Goal: Task Accomplishment & Management: Use online tool/utility

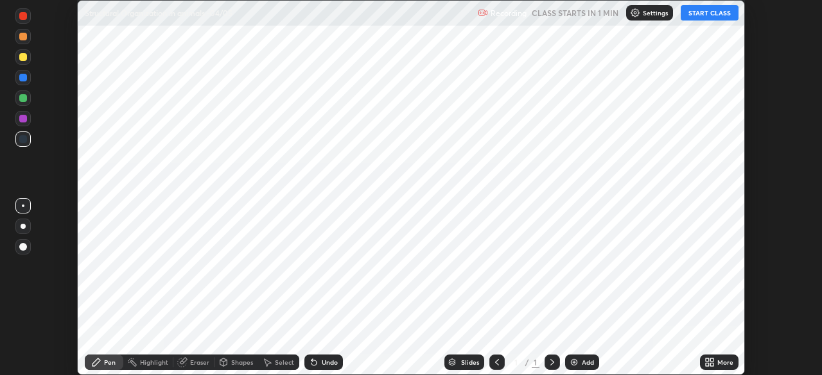
scroll to position [375, 821]
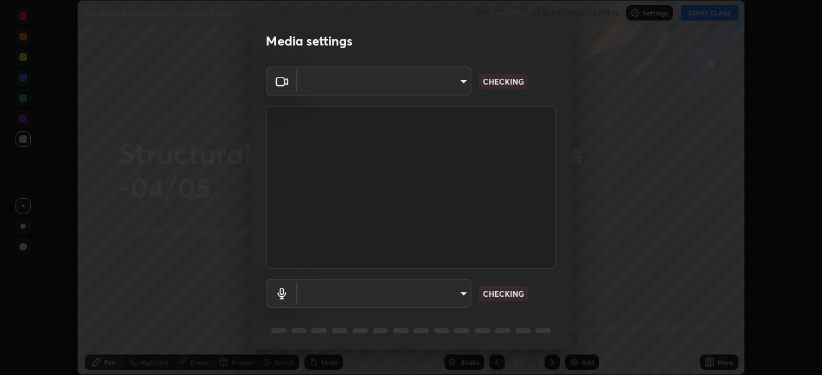
click at [422, 92] on body "Erase all Structural Organization in animals -04/05 Recording CLASS STARTS IN 1…" at bounding box center [411, 187] width 822 height 375
click at [418, 88] on div at bounding box center [411, 187] width 822 height 375
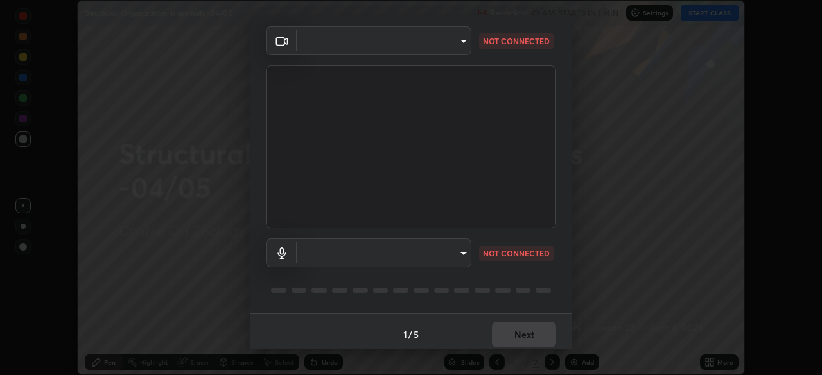
scroll to position [46, 0]
type input "1bc8c760721724c3bb23fa848bc882cb96d251e159a7e377002adb6141e657bd"
type input "1918f708b987fa0595dc9586349fa6393aff4c3e10ee40660038fb12667bac0b"
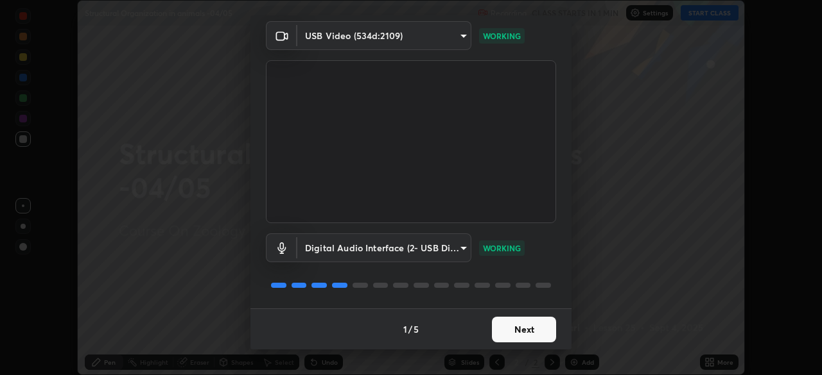
click at [518, 332] on button "Next" at bounding box center [524, 330] width 64 height 26
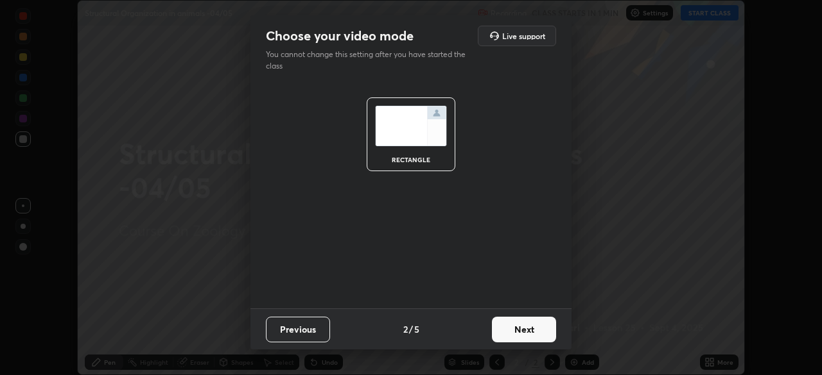
scroll to position [0, 0]
click at [523, 334] on button "Next" at bounding box center [524, 330] width 64 height 26
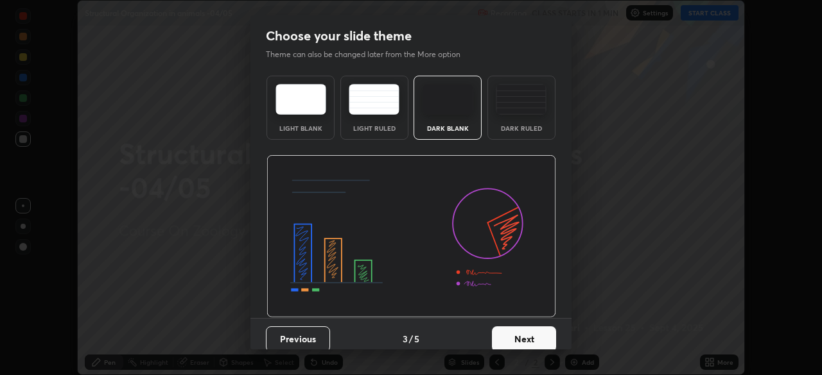
click at [531, 339] on button "Next" at bounding box center [524, 340] width 64 height 26
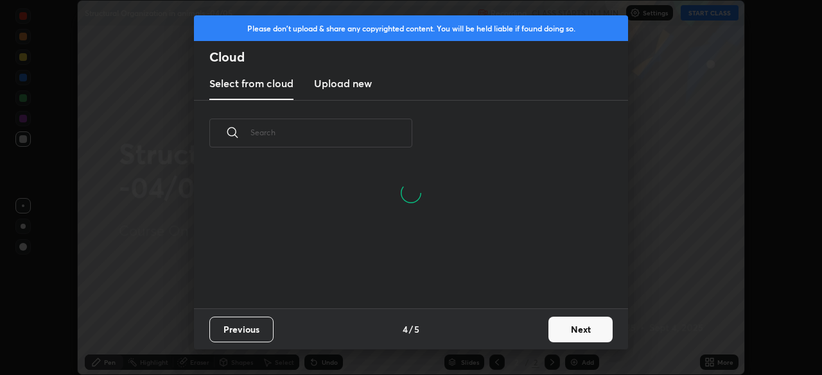
scroll to position [142, 412]
click at [356, 89] on h3 "Upload new" at bounding box center [343, 83] width 58 height 15
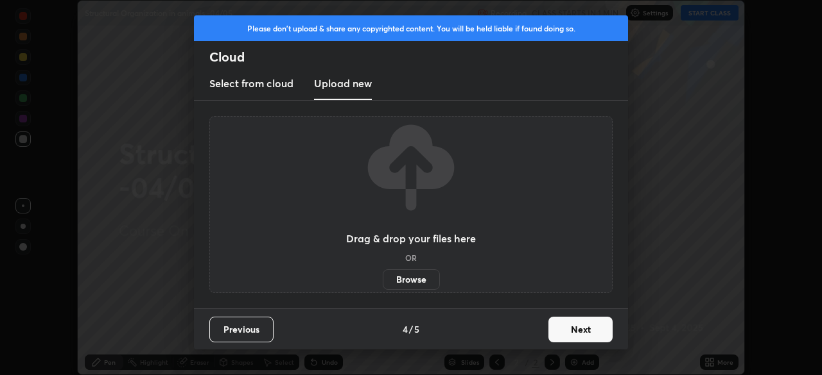
click at [410, 280] on label "Browse" at bounding box center [411, 280] width 57 height 21
click at [383, 280] on input "Browse" at bounding box center [383, 280] width 0 height 21
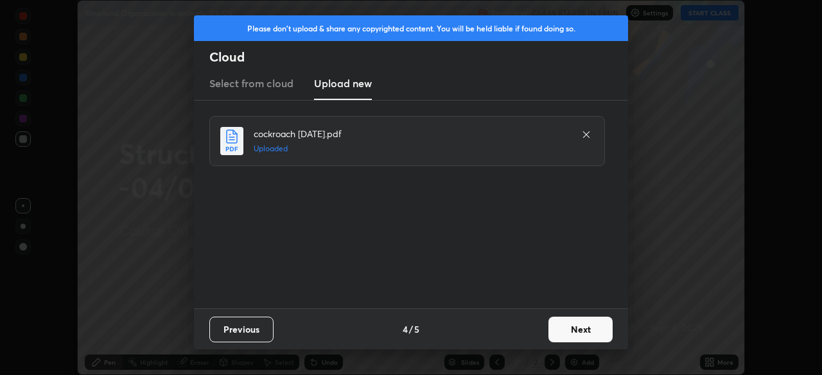
click at [576, 329] on button "Next" at bounding box center [580, 330] width 64 height 26
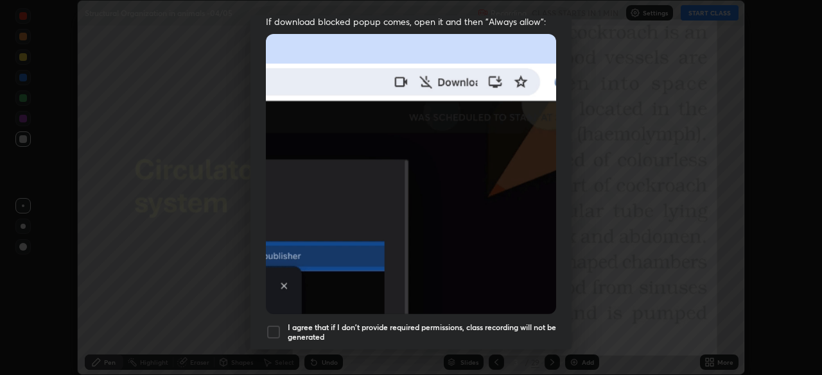
scroll to position [307, 0]
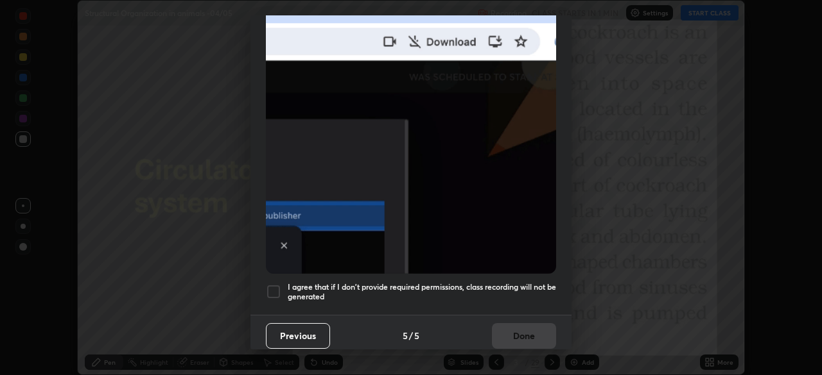
click at [275, 284] on div at bounding box center [273, 291] width 15 height 15
click at [529, 329] on button "Done" at bounding box center [524, 337] width 64 height 26
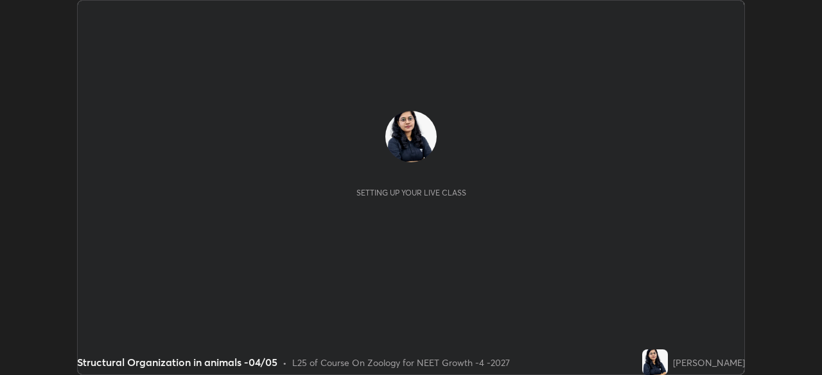
scroll to position [375, 821]
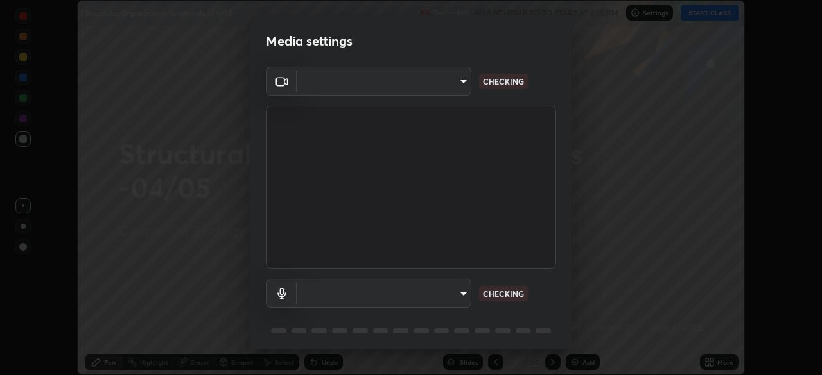
type input "1bc8c760721724c3bb23fa848bc882cb96d251e159a7e377002adb6141e657bd"
click at [432, 91] on body "Erase all Structural Organization in animals -04/05 Recording WAS SCHEDULED TO …" at bounding box center [411, 187] width 822 height 375
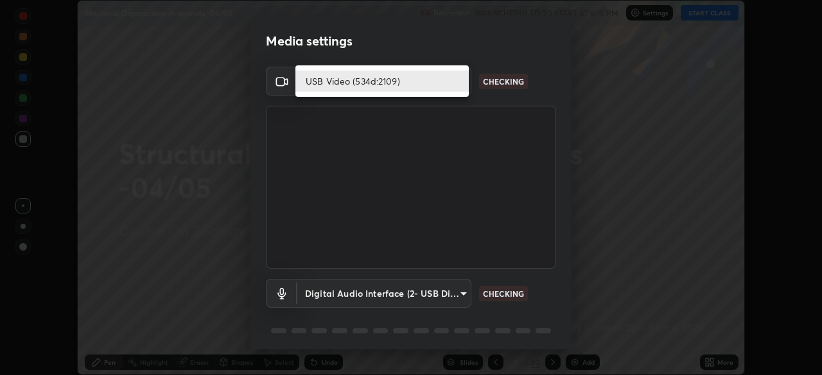
click at [429, 84] on li "USB Video (534d:2109)" at bounding box center [381, 81] width 173 height 21
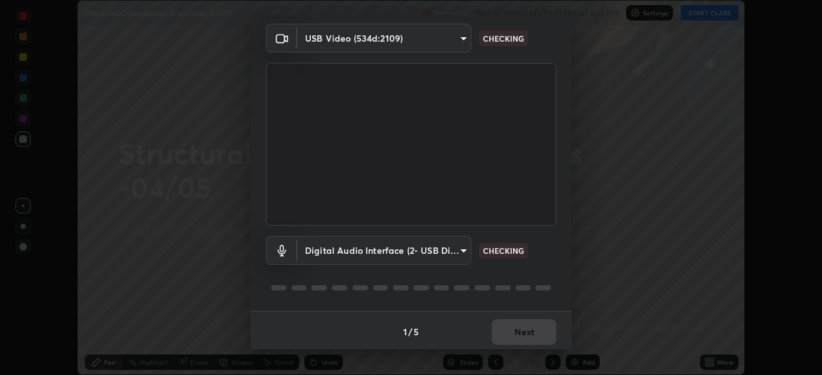
scroll to position [46, 0]
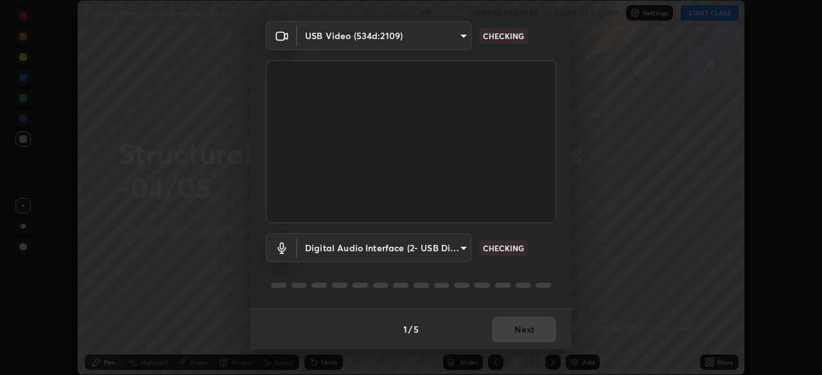
click at [420, 246] on body "Erase all Structural Organization in animals -04/05 Recording WAS SCHEDULED TO …" at bounding box center [411, 187] width 822 height 375
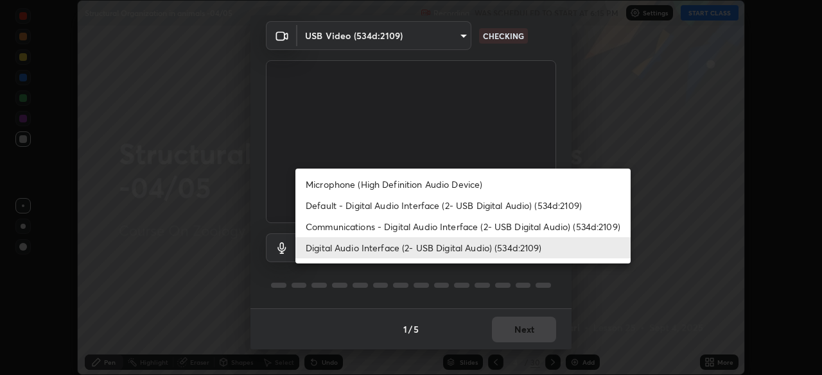
click at [379, 203] on li "Default - Digital Audio Interface (2- USB Digital Audio) (534d:2109)" at bounding box center [462, 205] width 335 height 21
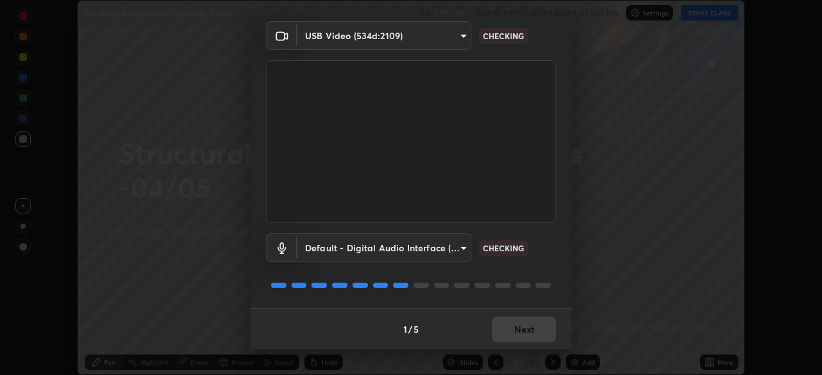
click at [379, 246] on body "Erase all Structural Organization in animals -04/05 Recording WAS SCHEDULED TO …" at bounding box center [411, 187] width 822 height 375
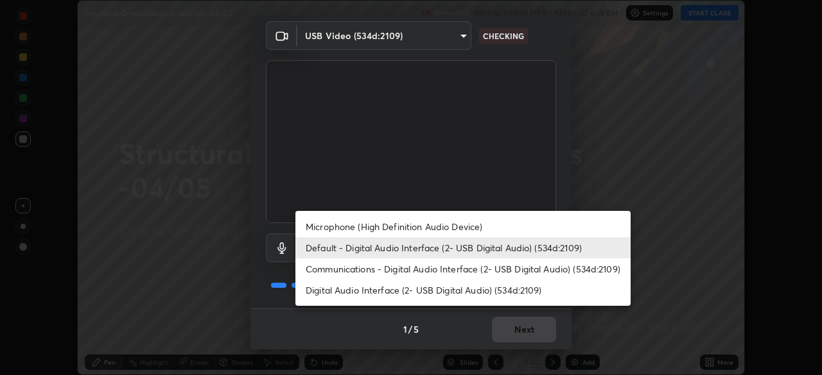
click at [396, 293] on li "Digital Audio Interface (2- USB Digital Audio) (534d:2109)" at bounding box center [462, 290] width 335 height 21
type input "1918f708b987fa0595dc9586349fa6393aff4c3e10ee40660038fb12667bac0b"
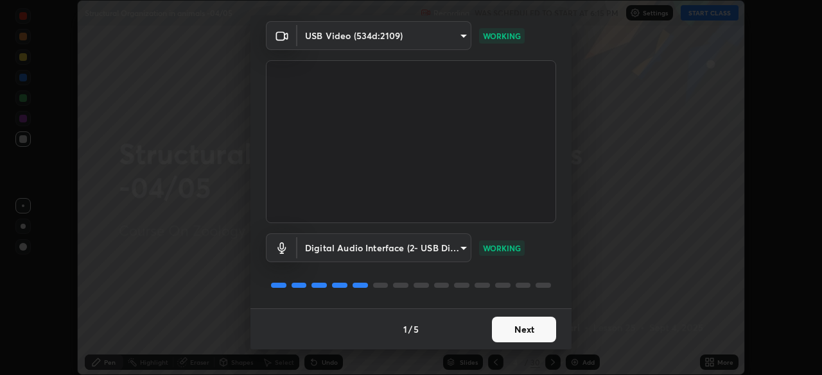
click at [517, 330] on button "Next" at bounding box center [524, 330] width 64 height 26
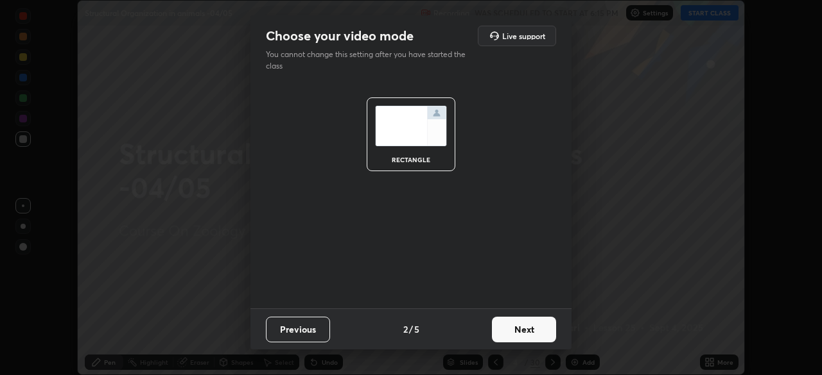
scroll to position [0, 0]
click at [524, 330] on button "Next" at bounding box center [524, 330] width 64 height 26
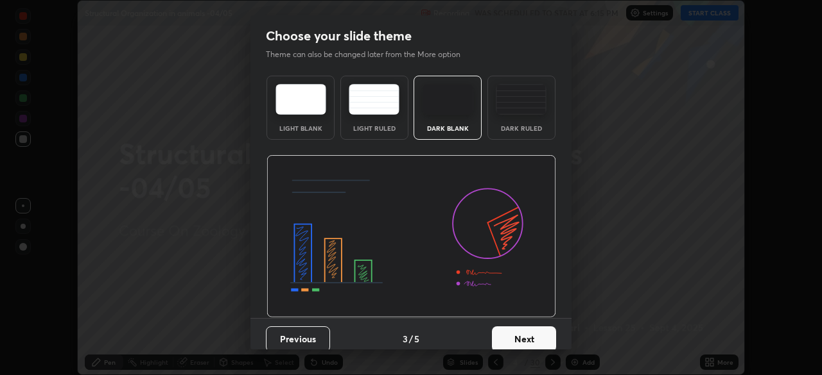
click at [536, 334] on button "Next" at bounding box center [524, 340] width 64 height 26
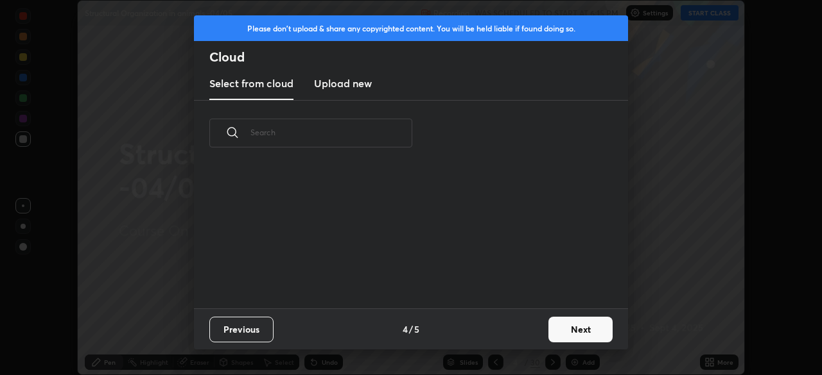
click at [549, 333] on button "Next" at bounding box center [580, 330] width 64 height 26
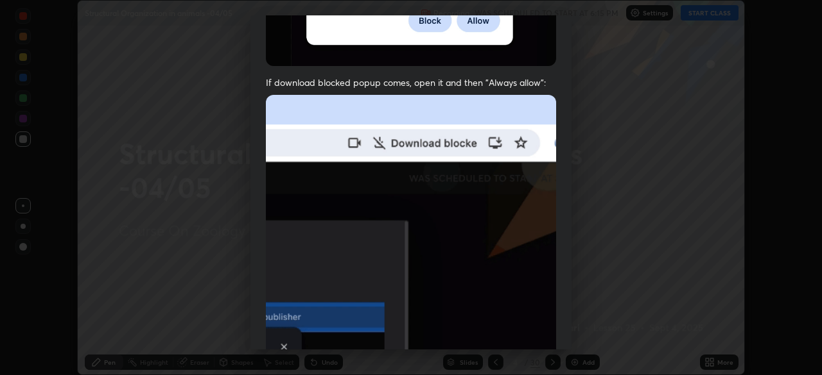
scroll to position [307, 0]
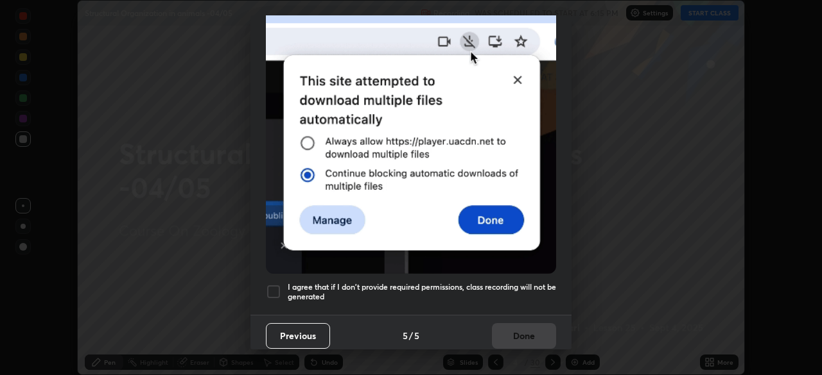
click at [268, 284] on div at bounding box center [273, 291] width 15 height 15
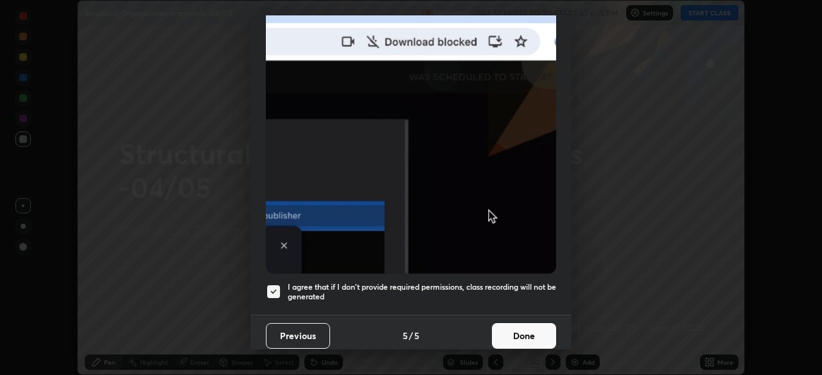
click at [524, 325] on button "Done" at bounding box center [524, 337] width 64 height 26
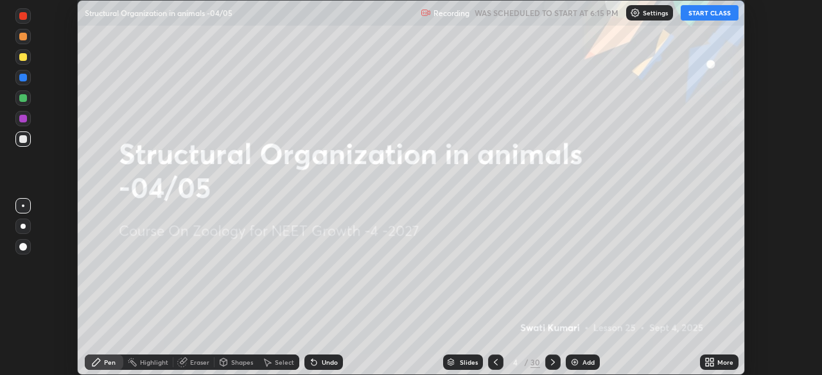
click at [494, 363] on icon at bounding box center [495, 363] width 10 height 10
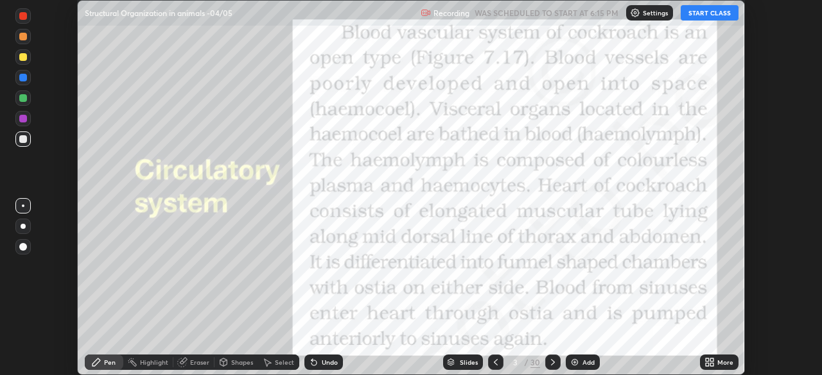
click at [494, 363] on icon at bounding box center [495, 363] width 10 height 10
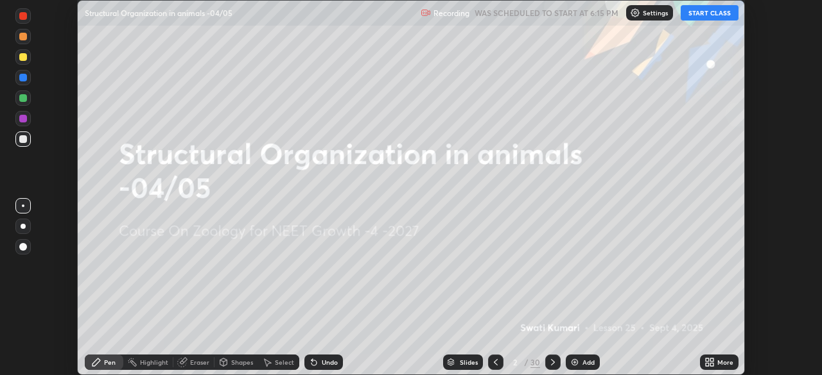
click at [708, 361] on icon at bounding box center [706, 360] width 3 height 3
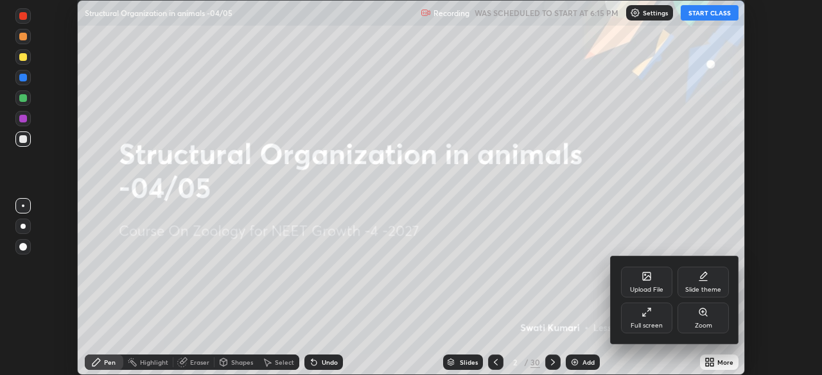
click at [648, 280] on icon at bounding box center [647, 277] width 8 height 8
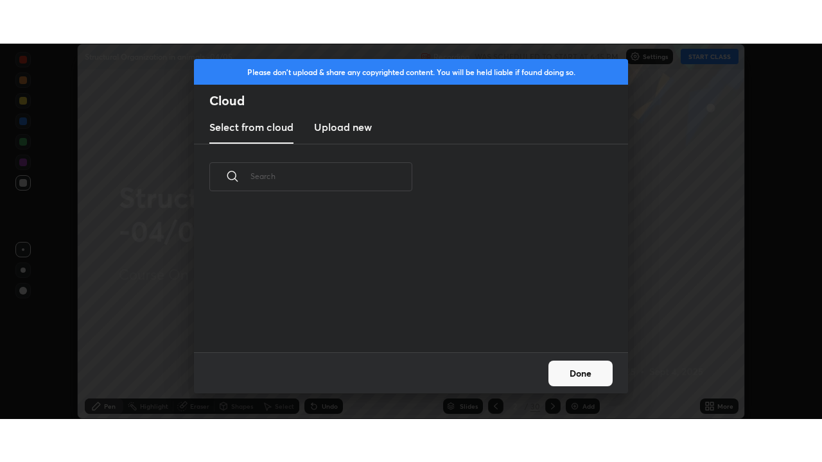
scroll to position [142, 412]
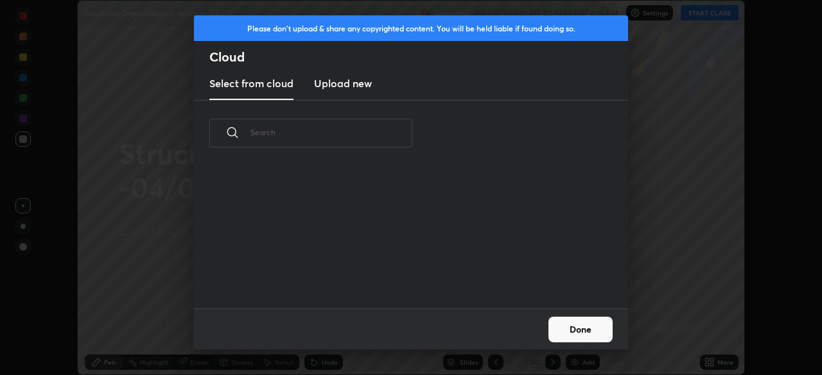
click at [363, 91] on new "Upload new" at bounding box center [343, 84] width 58 height 32
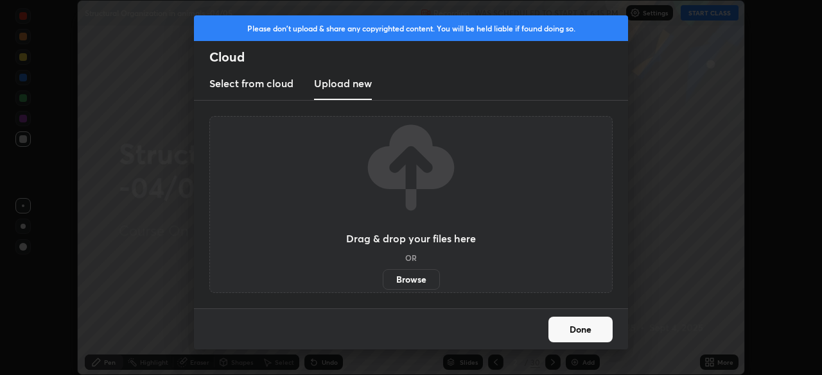
click at [428, 279] on label "Browse" at bounding box center [411, 280] width 57 height 21
click at [383, 279] on input "Browse" at bounding box center [383, 280] width 0 height 21
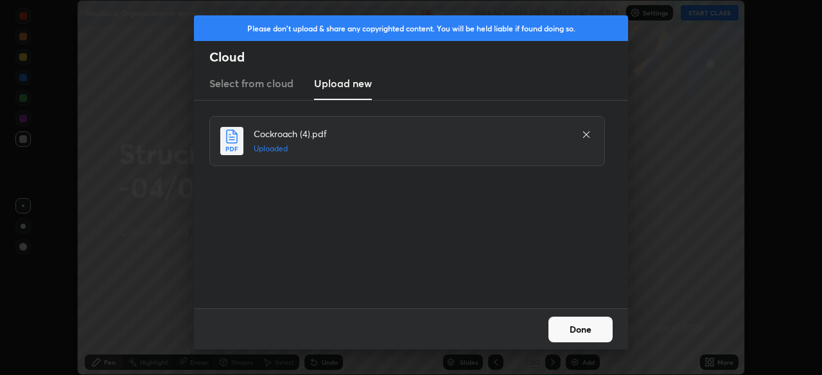
click at [578, 325] on button "Done" at bounding box center [580, 330] width 64 height 26
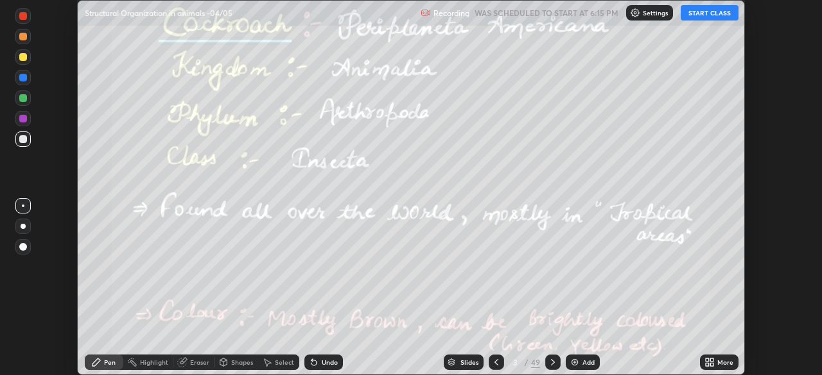
click at [713, 363] on icon at bounding box center [709, 363] width 10 height 10
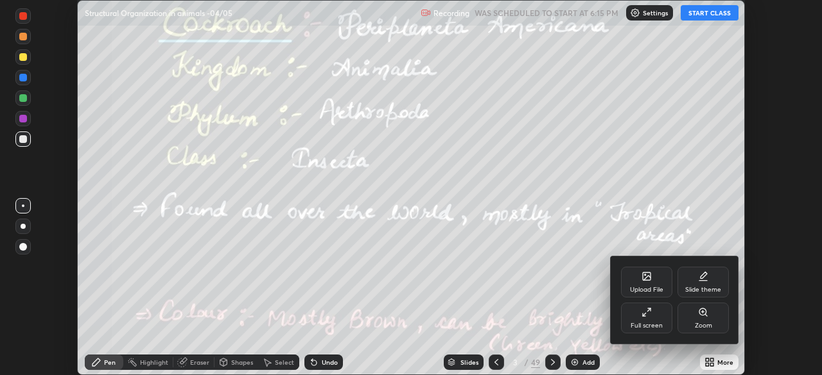
click at [653, 320] on div "Full screen" at bounding box center [646, 318] width 51 height 31
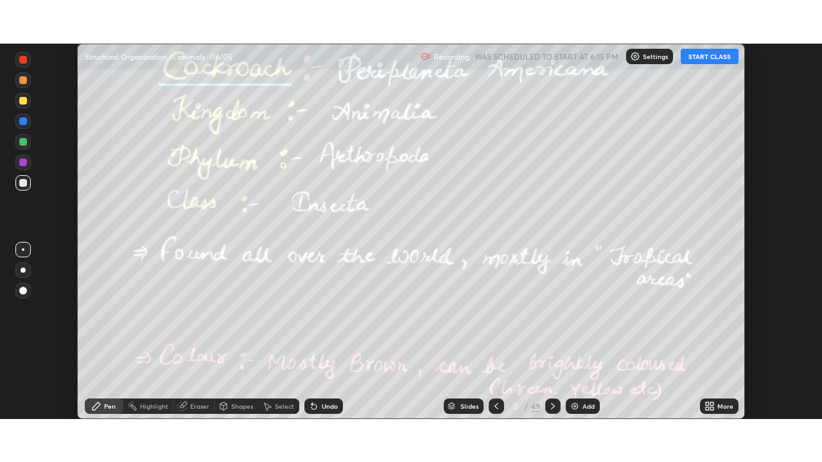
scroll to position [462, 822]
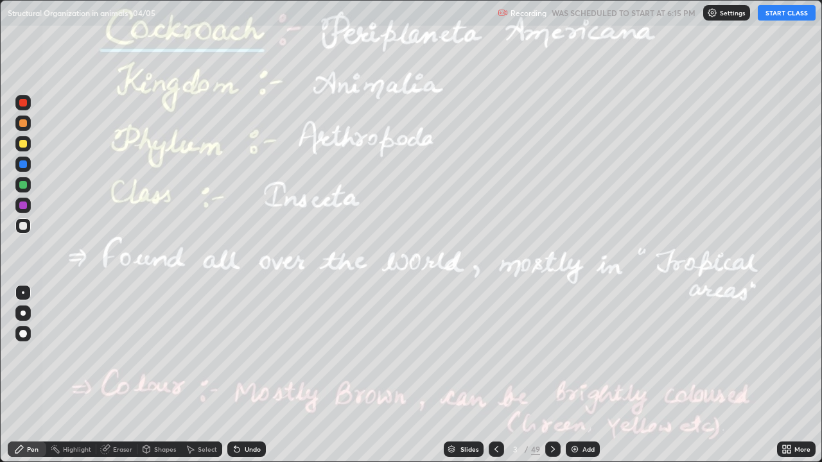
click at [551, 375] on icon at bounding box center [553, 449] width 10 height 10
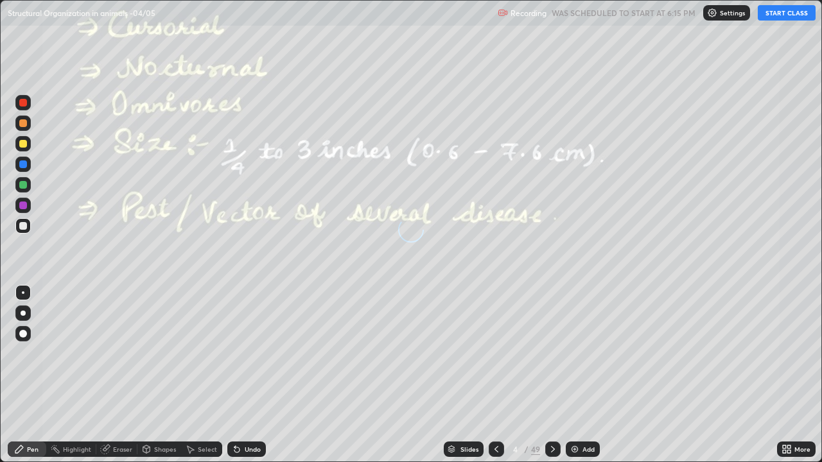
click at [551, 375] on icon at bounding box center [553, 449] width 10 height 10
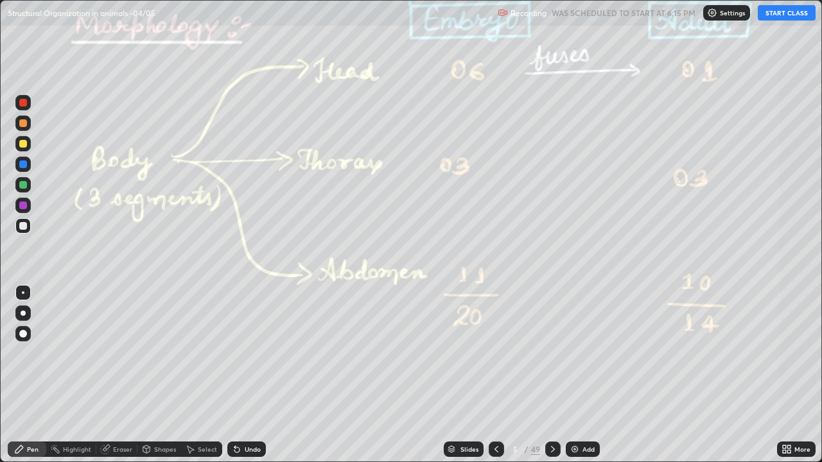
click at [553, 375] on icon at bounding box center [553, 449] width 10 height 10
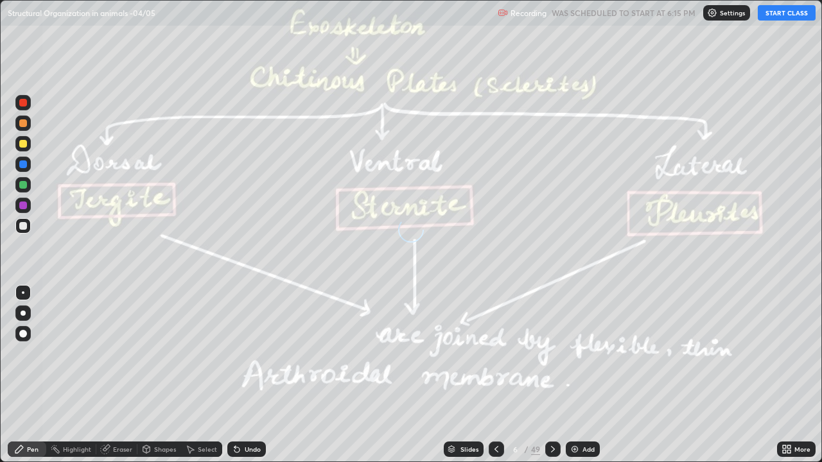
click at [553, 375] on icon at bounding box center [553, 449] width 10 height 10
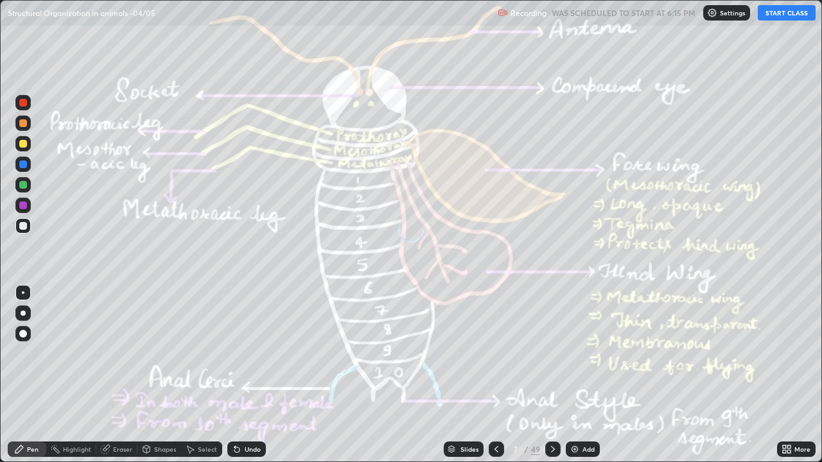
click at [551, 375] on icon at bounding box center [553, 449] width 10 height 10
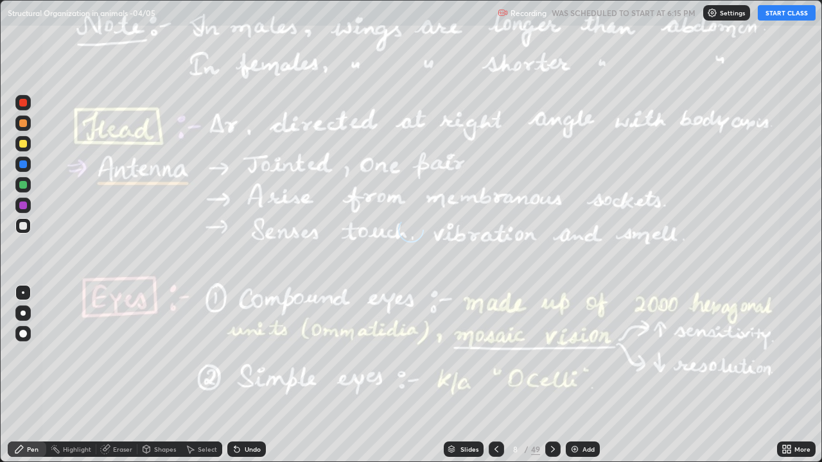
click at [551, 375] on icon at bounding box center [553, 449] width 10 height 10
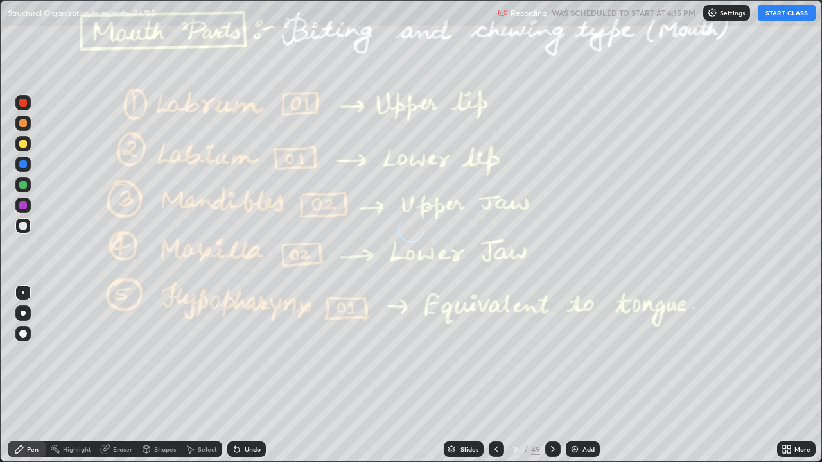
click at [549, 375] on icon at bounding box center [553, 449] width 10 height 10
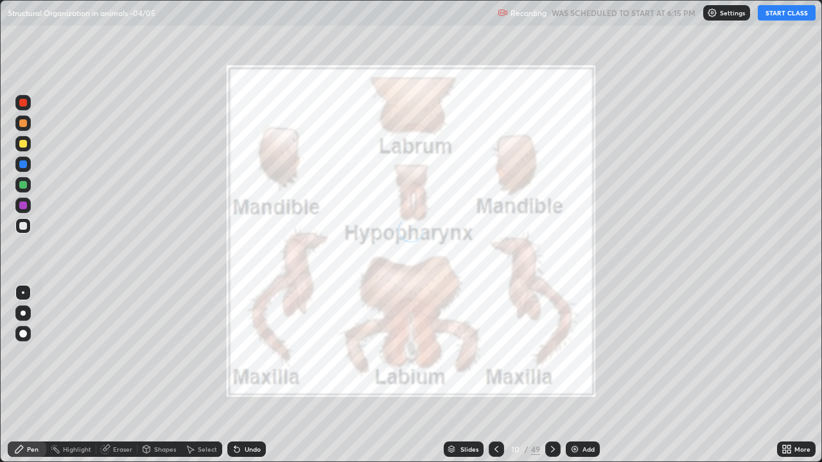
click at [551, 375] on icon at bounding box center [553, 449] width 10 height 10
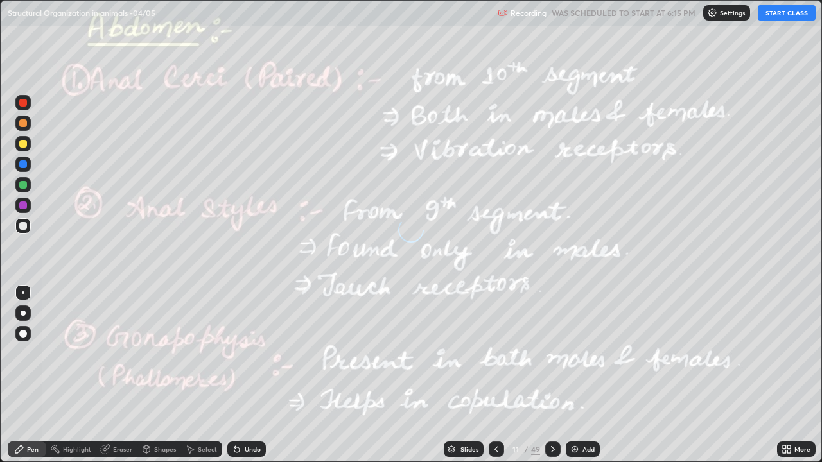
click at [549, 375] on icon at bounding box center [553, 449] width 10 height 10
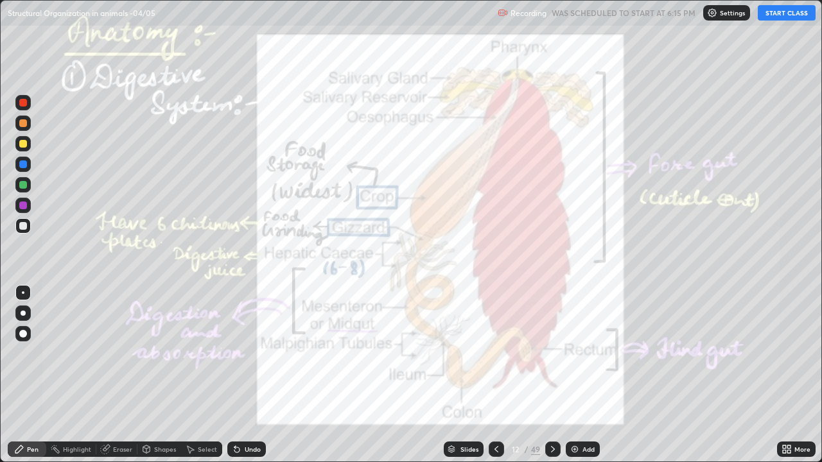
click at [551, 375] on icon at bounding box center [553, 449] width 10 height 10
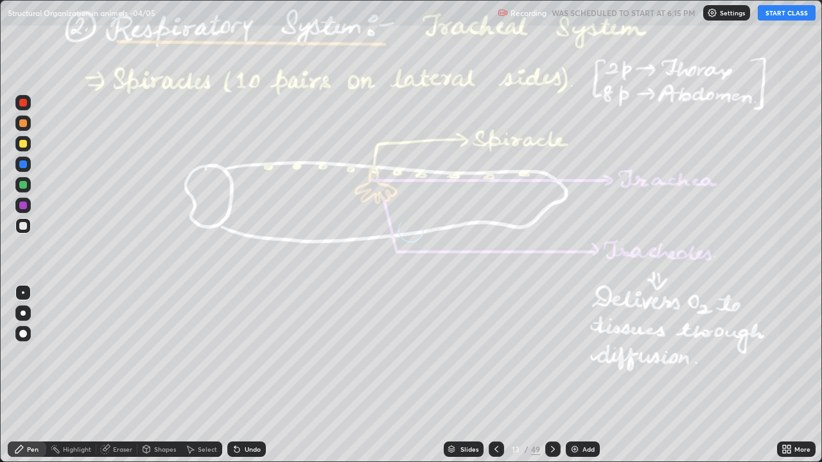
click at [551, 375] on icon at bounding box center [553, 449] width 4 height 6
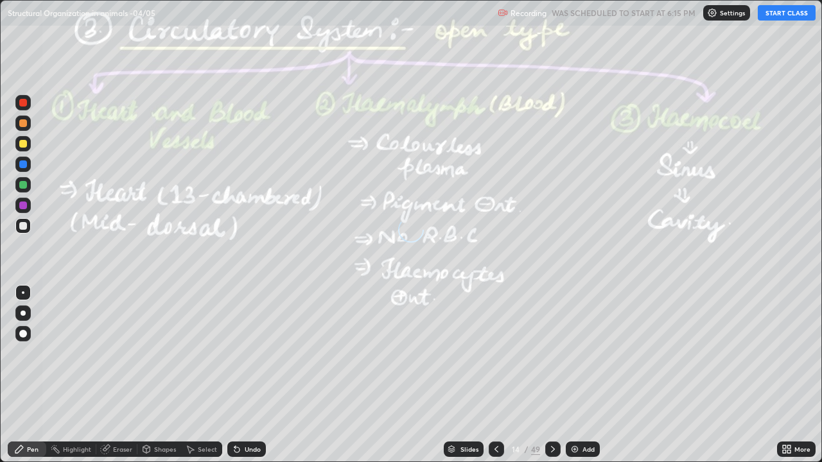
click at [551, 375] on icon at bounding box center [553, 449] width 10 height 10
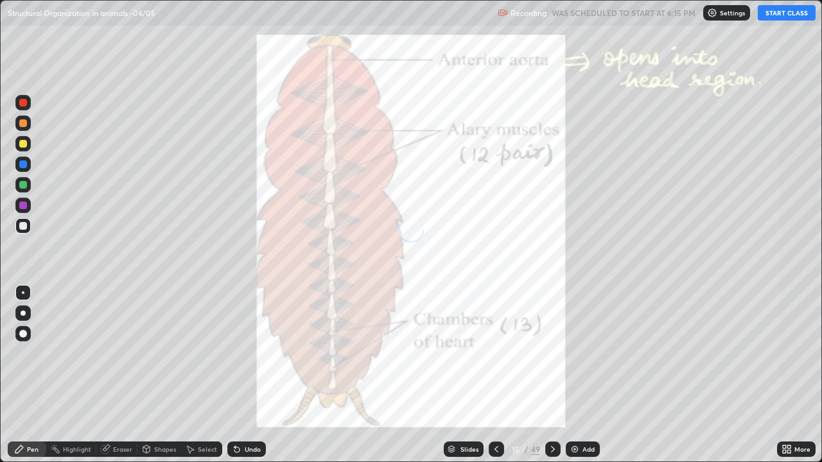
click at [551, 375] on icon at bounding box center [553, 449] width 10 height 10
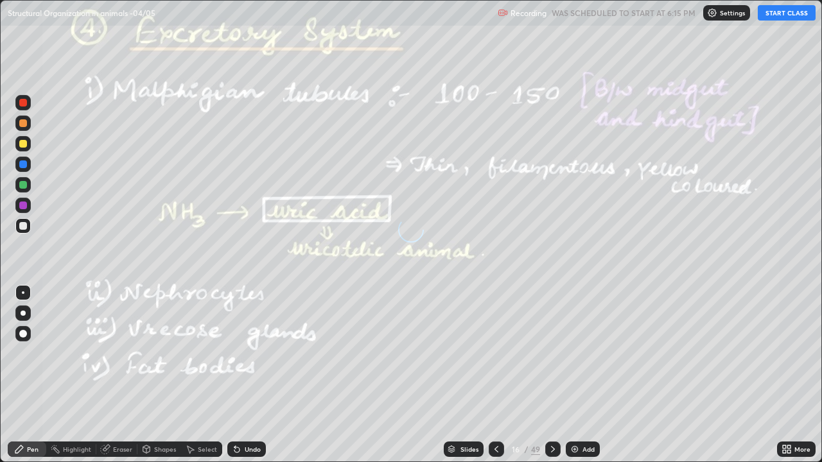
click at [551, 375] on icon at bounding box center [553, 449] width 10 height 10
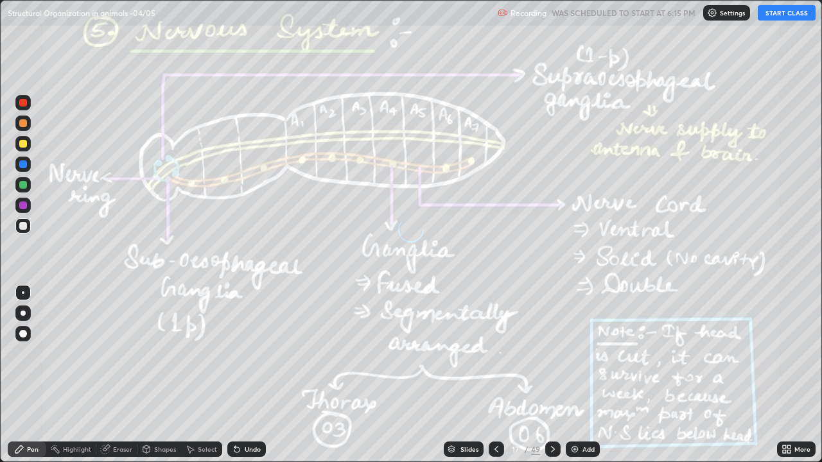
click at [551, 375] on icon at bounding box center [553, 449] width 10 height 10
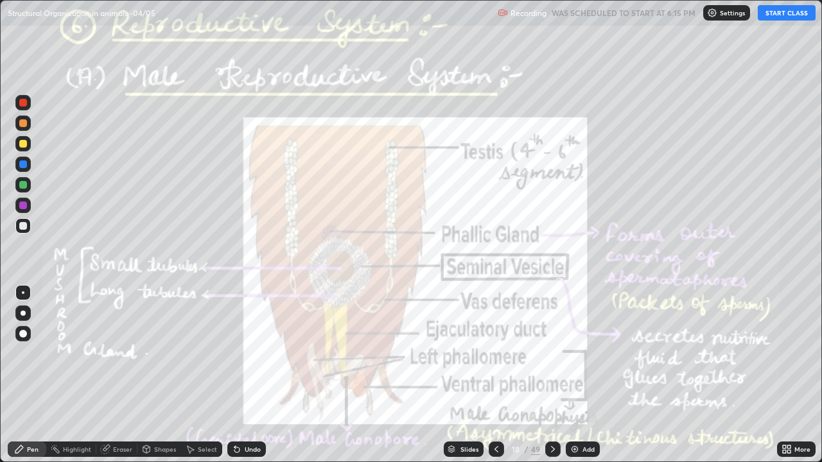
click at [553, 375] on icon at bounding box center [553, 449] width 10 height 10
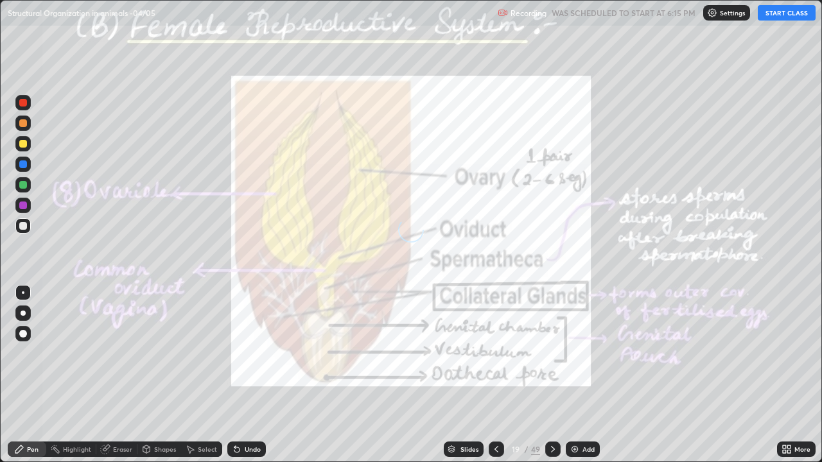
click at [551, 375] on icon at bounding box center [553, 449] width 10 height 10
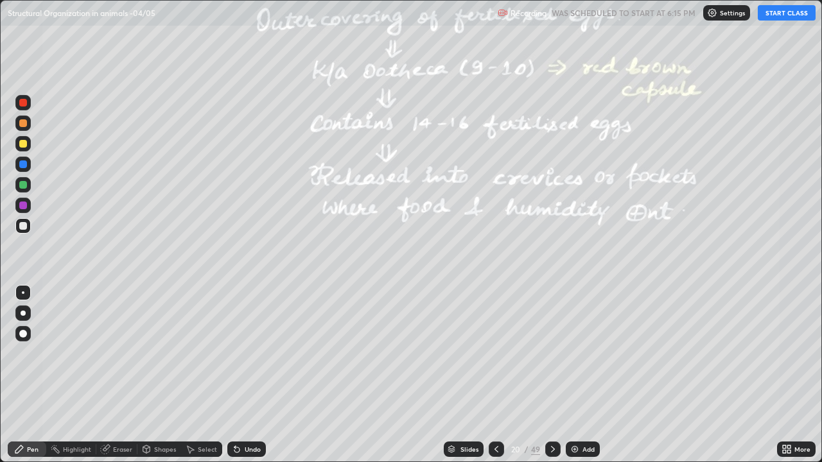
click at [551, 375] on icon at bounding box center [553, 449] width 4 height 6
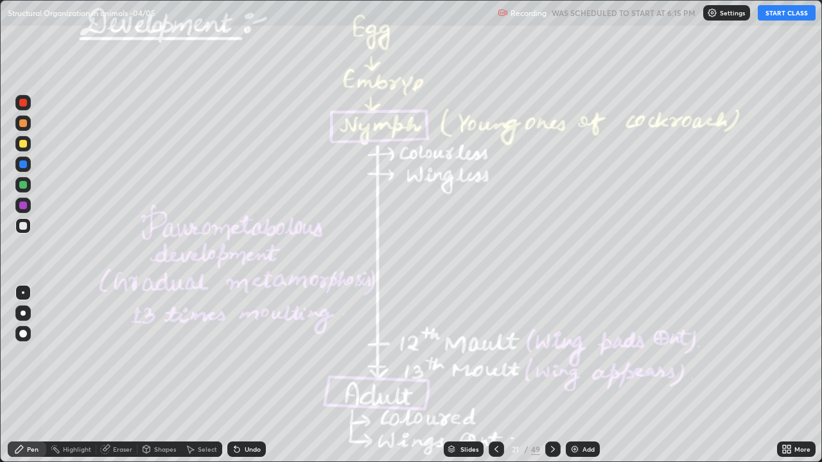
click at [556, 375] on icon at bounding box center [553, 449] width 10 height 10
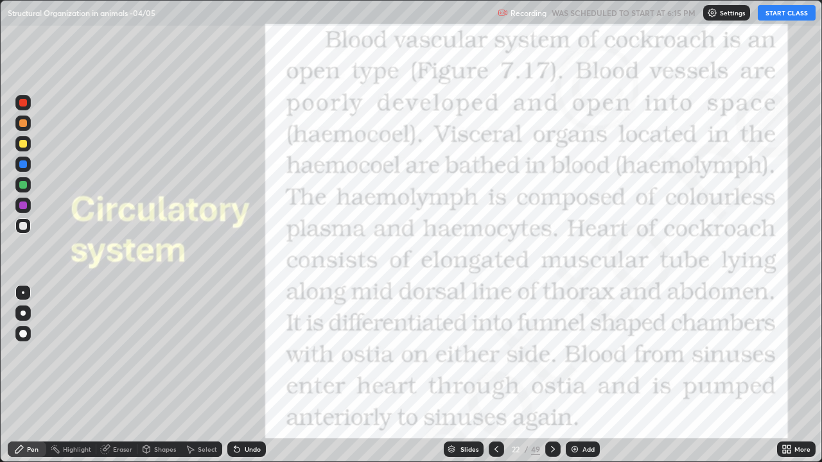
click at [524, 375] on div "/" at bounding box center [526, 449] width 4 height 8
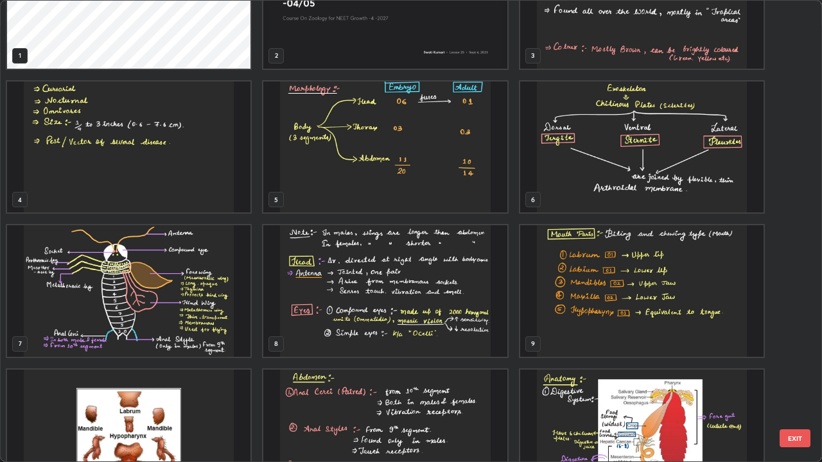
scroll to position [0, 0]
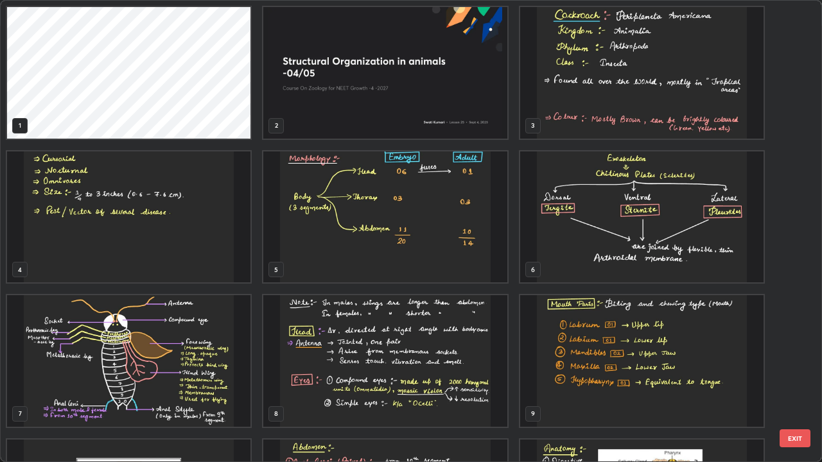
click at [479, 98] on img "grid" at bounding box center [384, 73] width 243 height 132
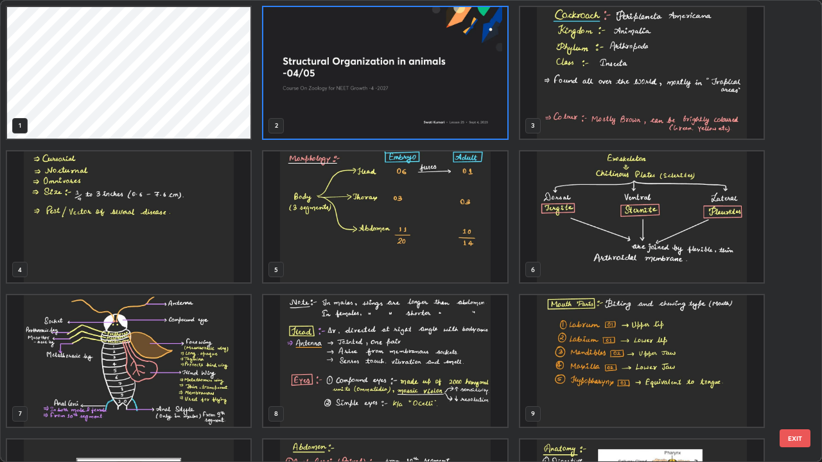
click at [475, 96] on img "grid" at bounding box center [384, 73] width 243 height 132
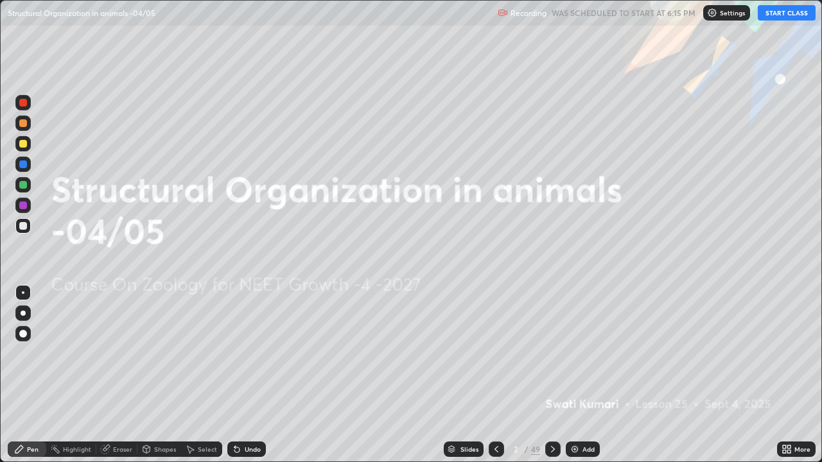
click at [712, 18] on div "Settings" at bounding box center [726, 12] width 47 height 15
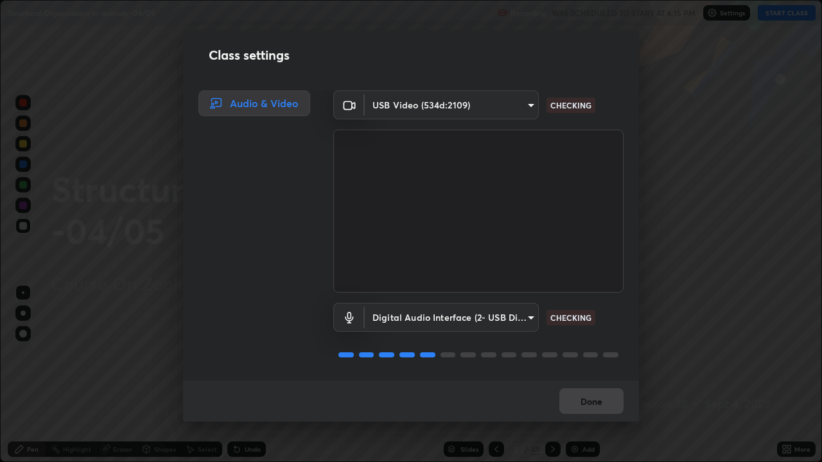
scroll to position [1, 0]
click at [589, 375] on button "Done" at bounding box center [591, 401] width 64 height 26
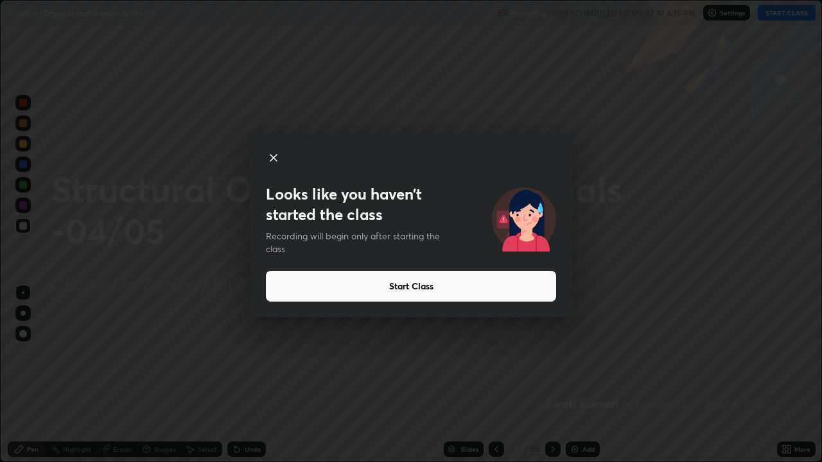
click at [480, 288] on button "Start Class" at bounding box center [411, 286] width 290 height 31
click at [485, 287] on button "Start Class" at bounding box center [411, 286] width 290 height 31
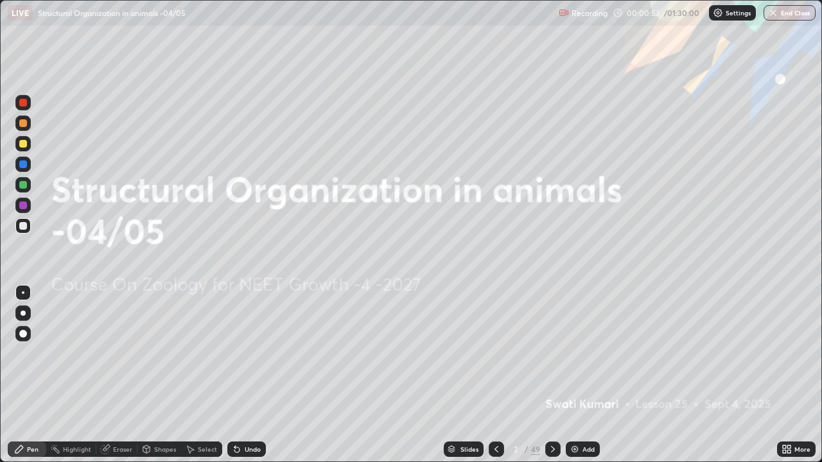
click at [463, 375] on div "Slides" at bounding box center [469, 449] width 18 height 6
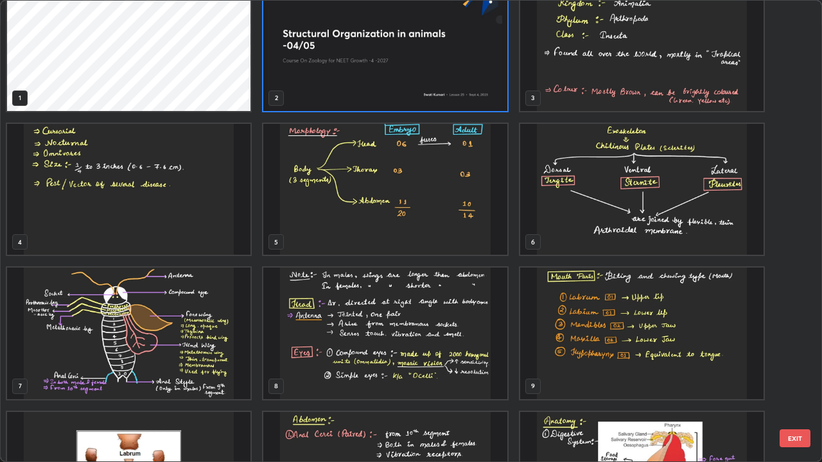
scroll to position [0, 0]
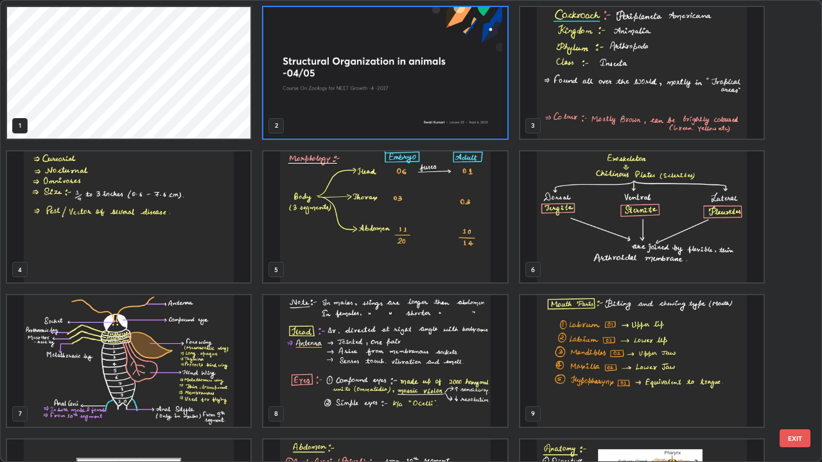
click at [596, 105] on img "grid" at bounding box center [641, 73] width 243 height 132
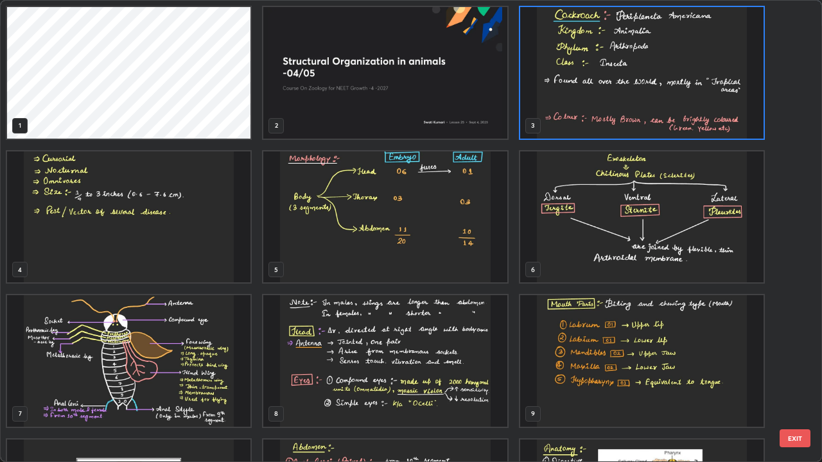
click at [596, 105] on img "grid" at bounding box center [641, 73] width 243 height 132
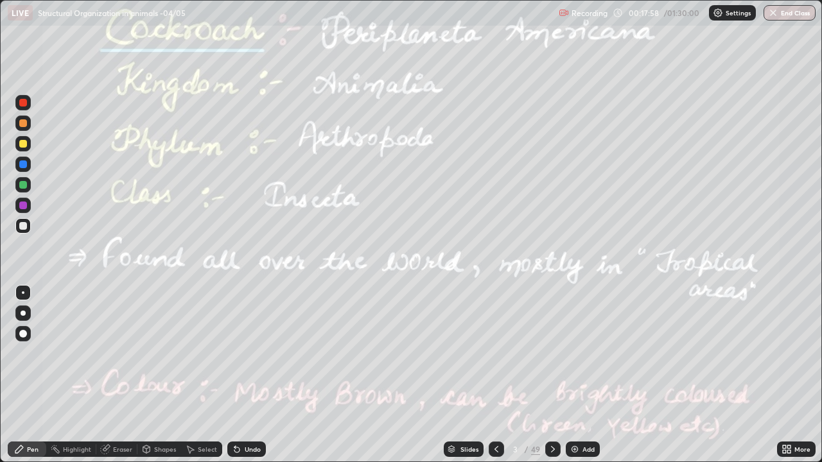
click at [74, 375] on div "Highlight" at bounding box center [71, 449] width 50 height 15
click at [17, 166] on div at bounding box center [22, 164] width 15 height 15
click at [551, 375] on icon at bounding box center [553, 449] width 4 height 6
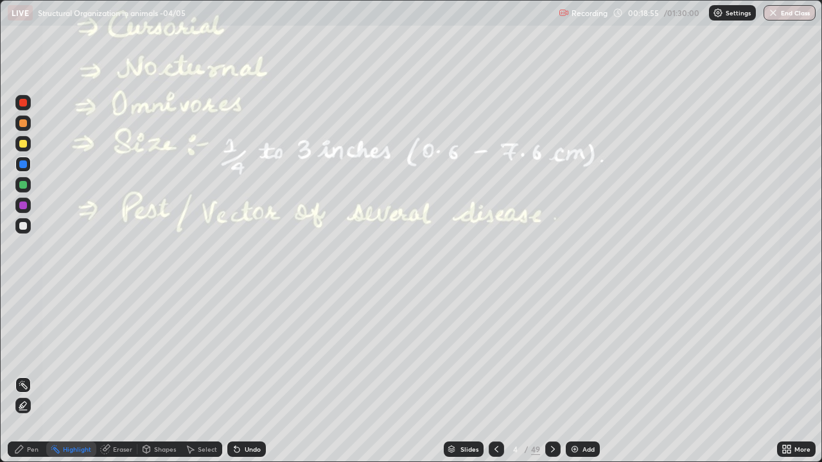
click at [22, 225] on div at bounding box center [23, 226] width 8 height 8
click at [26, 375] on div "Pen" at bounding box center [27, 449] width 39 height 15
click at [30, 312] on div at bounding box center [22, 313] width 15 height 15
click at [26, 184] on div at bounding box center [23, 185] width 8 height 8
click at [80, 375] on div "Highlight" at bounding box center [77, 449] width 28 height 6
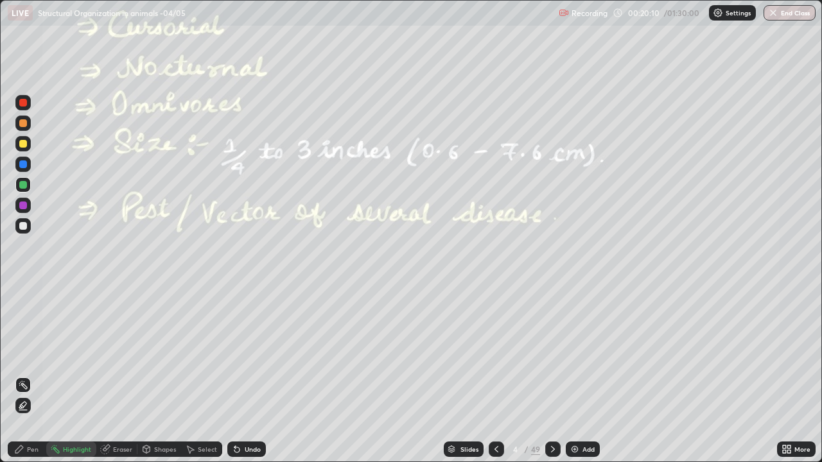
click at [554, 375] on div at bounding box center [552, 449] width 15 height 15
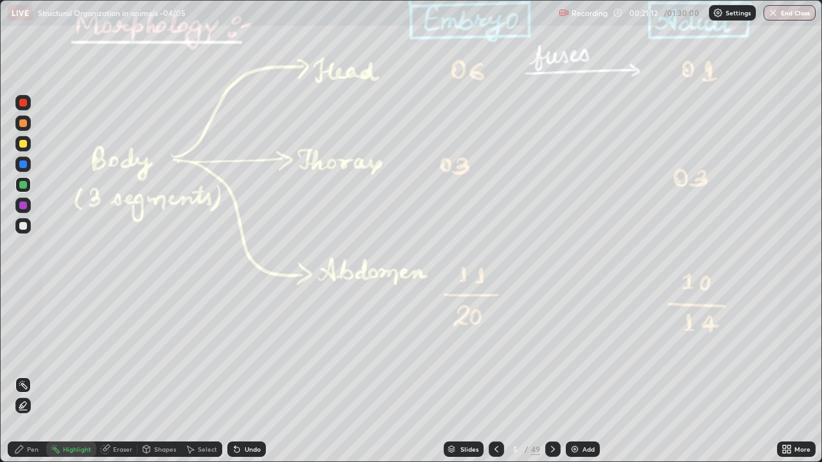
click at [549, 375] on icon at bounding box center [553, 449] width 10 height 10
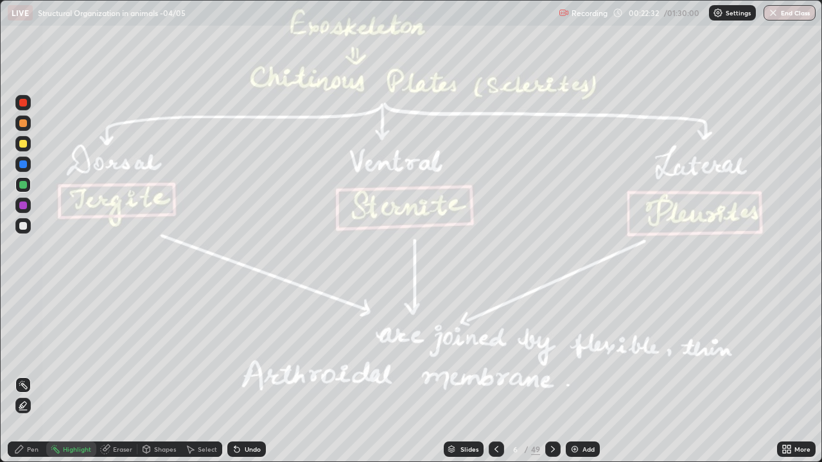
click at [21, 141] on div at bounding box center [23, 144] width 8 height 8
click at [31, 375] on div "Pen" at bounding box center [33, 449] width 12 height 6
click at [73, 375] on div "Highlight" at bounding box center [77, 449] width 28 height 6
click at [551, 375] on icon at bounding box center [553, 449] width 10 height 10
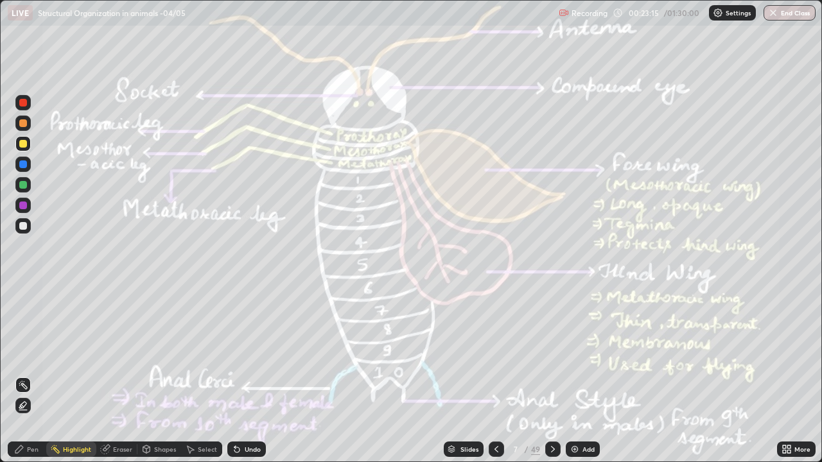
click at [19, 171] on div at bounding box center [22, 164] width 15 height 15
click at [30, 186] on div at bounding box center [22, 184] width 15 height 15
click at [28, 375] on div "Pen" at bounding box center [33, 449] width 12 height 6
click at [62, 375] on div "Highlight" at bounding box center [71, 449] width 50 height 15
click at [551, 375] on icon at bounding box center [553, 449] width 10 height 10
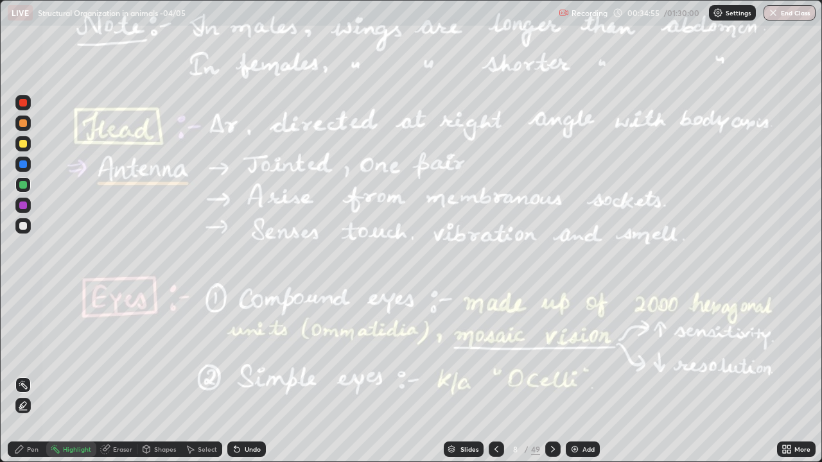
click at [552, 375] on icon at bounding box center [553, 449] width 4 height 6
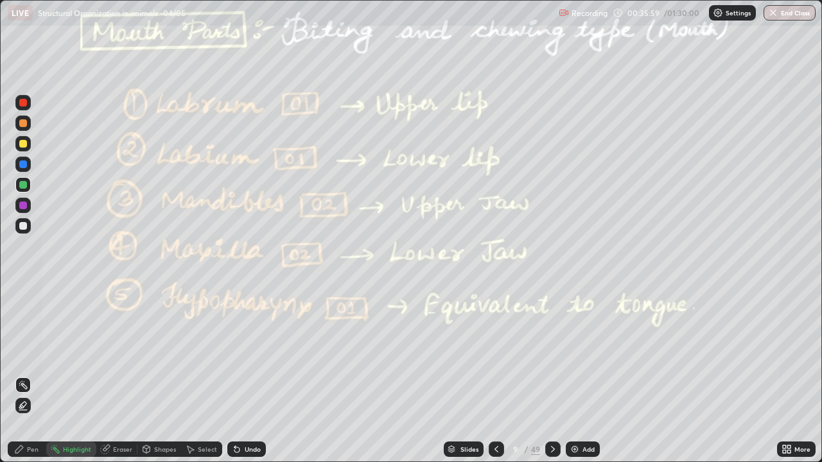
click at [551, 375] on icon at bounding box center [553, 449] width 10 height 10
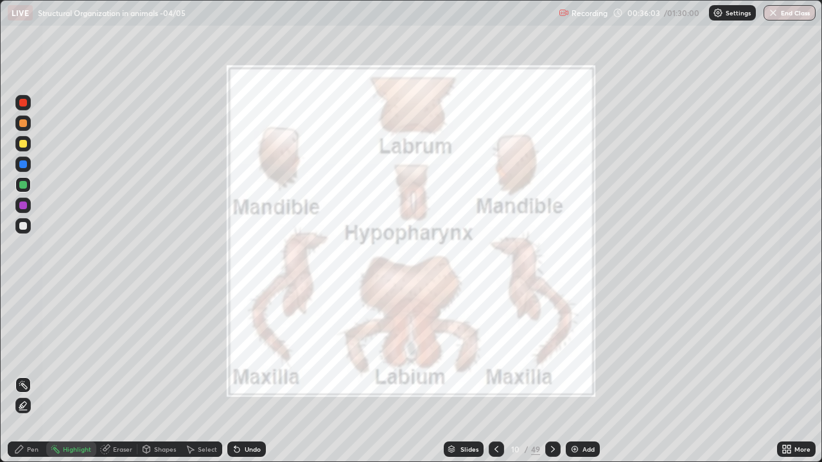
click at [23, 375] on div "Pen" at bounding box center [27, 449] width 39 height 15
click at [25, 375] on div "Pen" at bounding box center [27, 449] width 39 height 15
click at [21, 204] on div at bounding box center [23, 206] width 8 height 8
click at [26, 186] on div at bounding box center [23, 185] width 8 height 8
click at [553, 375] on icon at bounding box center [553, 449] width 10 height 10
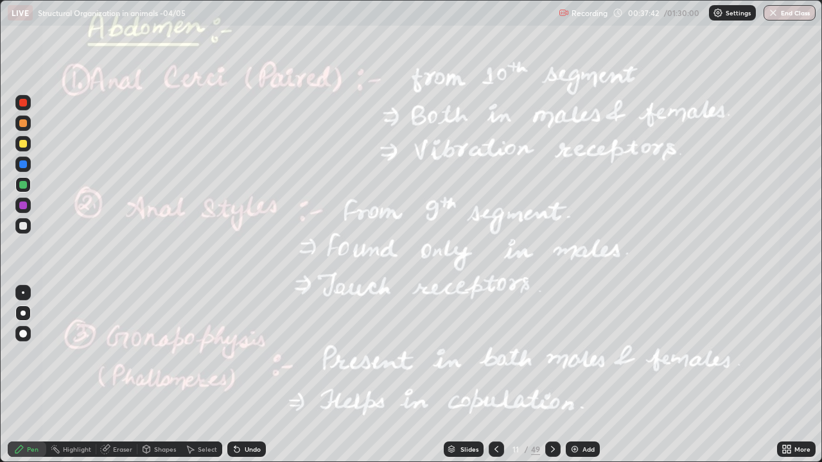
click at [494, 375] on icon at bounding box center [496, 449] width 10 height 10
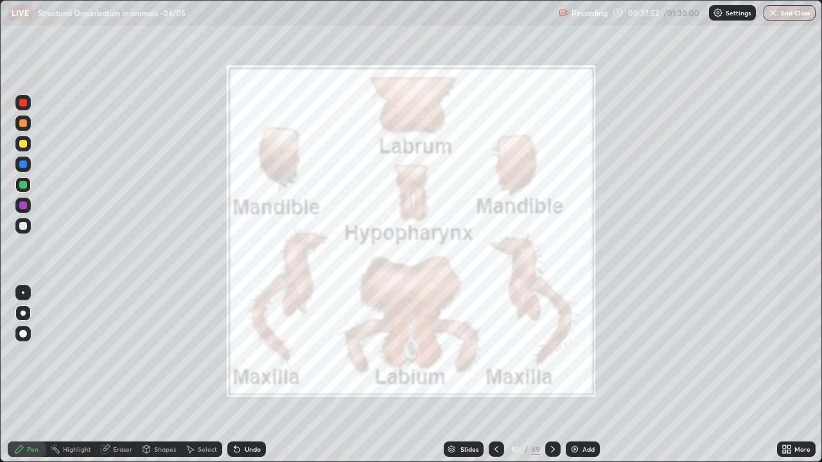
click at [494, 375] on icon at bounding box center [496, 449] width 10 height 10
click at [493, 375] on icon at bounding box center [496, 449] width 10 height 10
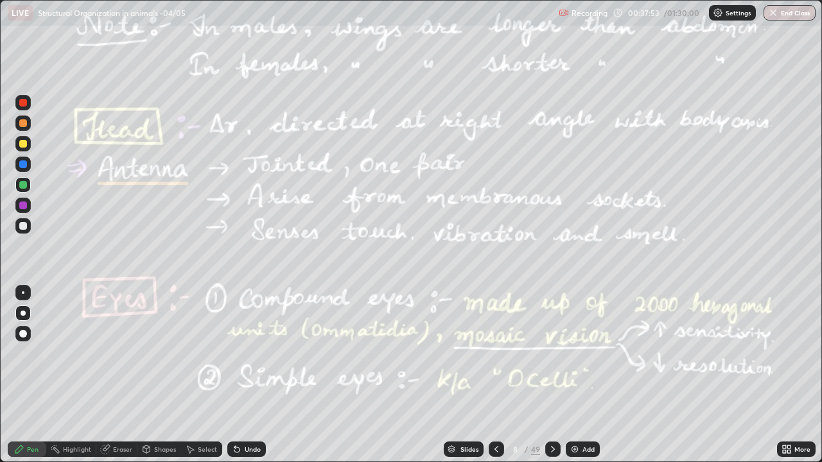
click at [493, 375] on icon at bounding box center [496, 449] width 10 height 10
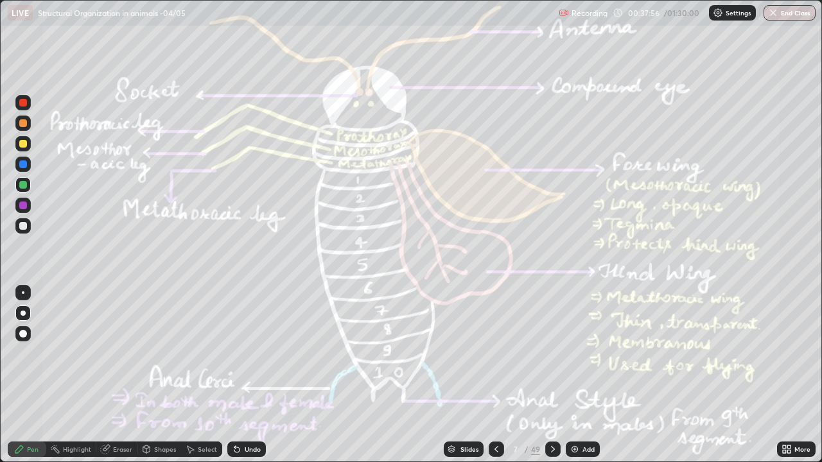
click at [549, 375] on icon at bounding box center [553, 449] width 10 height 10
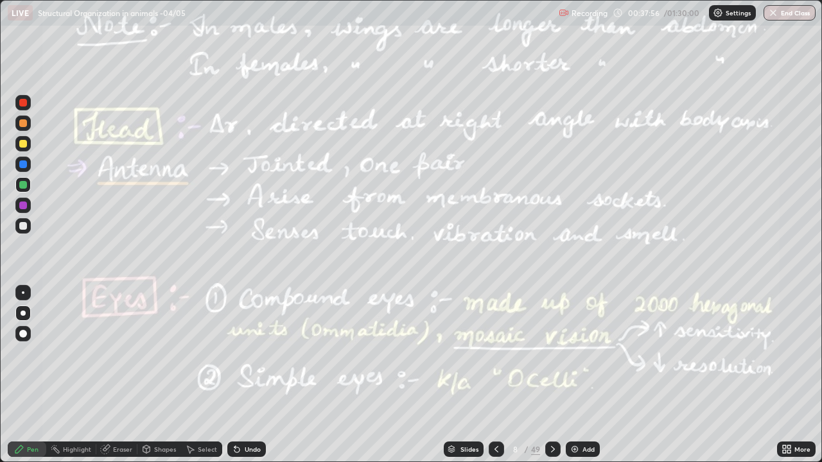
click at [549, 375] on icon at bounding box center [553, 449] width 10 height 10
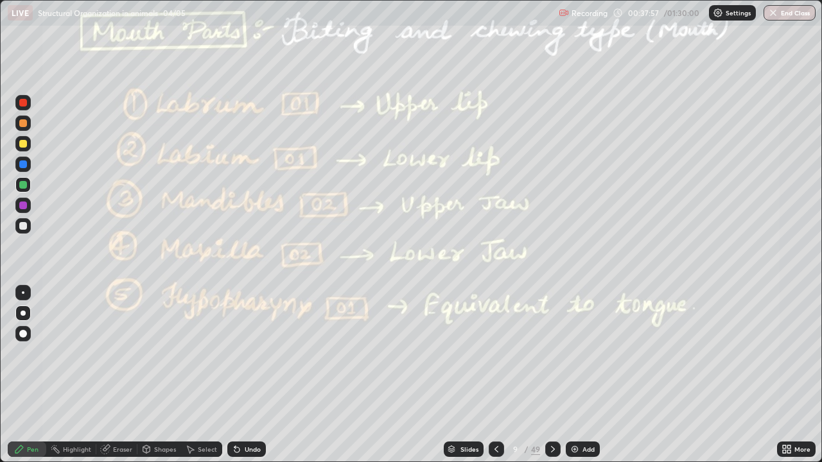
click at [551, 375] on icon at bounding box center [553, 449] width 10 height 10
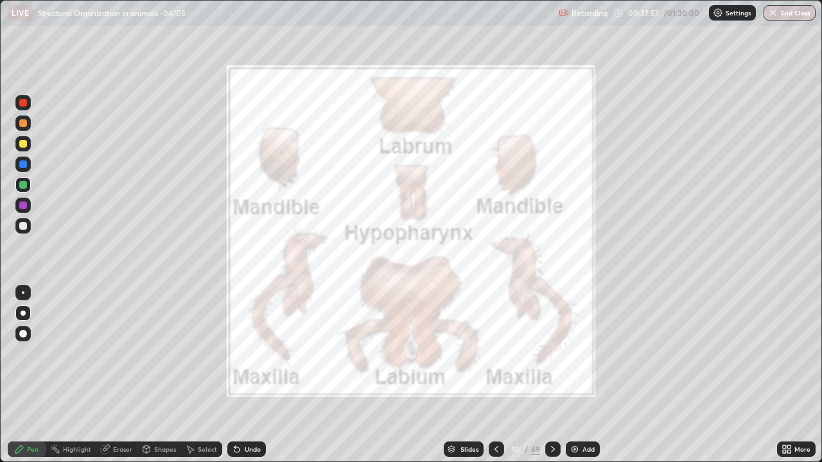
click at [551, 375] on icon at bounding box center [553, 449] width 10 height 10
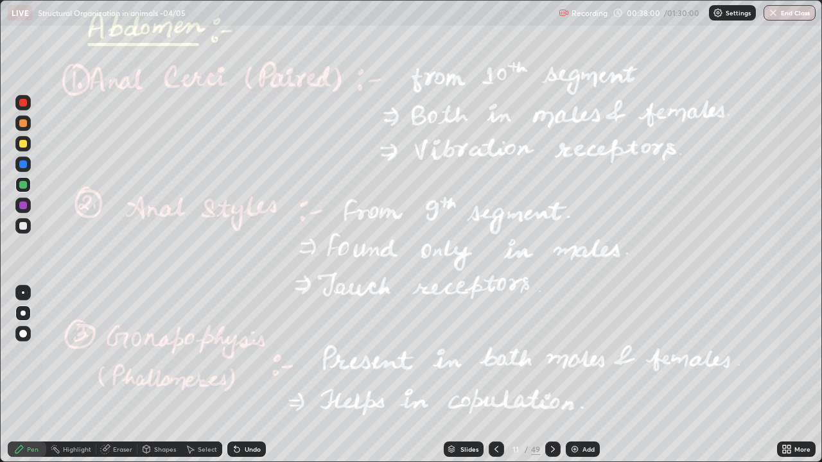
click at [66, 375] on div "Highlight" at bounding box center [77, 449] width 28 height 6
click at [20, 204] on div at bounding box center [23, 206] width 8 height 8
click at [24, 166] on div at bounding box center [23, 164] width 8 height 8
click at [551, 375] on icon at bounding box center [553, 449] width 10 height 10
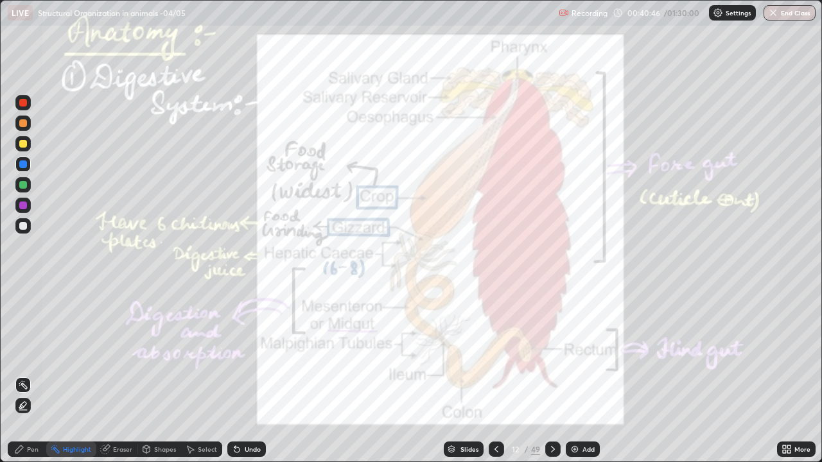
click at [23, 103] on div at bounding box center [23, 103] width 8 height 8
click at [22, 164] on div at bounding box center [23, 164] width 8 height 8
click at [23, 142] on div at bounding box center [23, 144] width 8 height 8
click at [22, 164] on div at bounding box center [23, 164] width 8 height 8
click at [24, 205] on div at bounding box center [23, 206] width 8 height 8
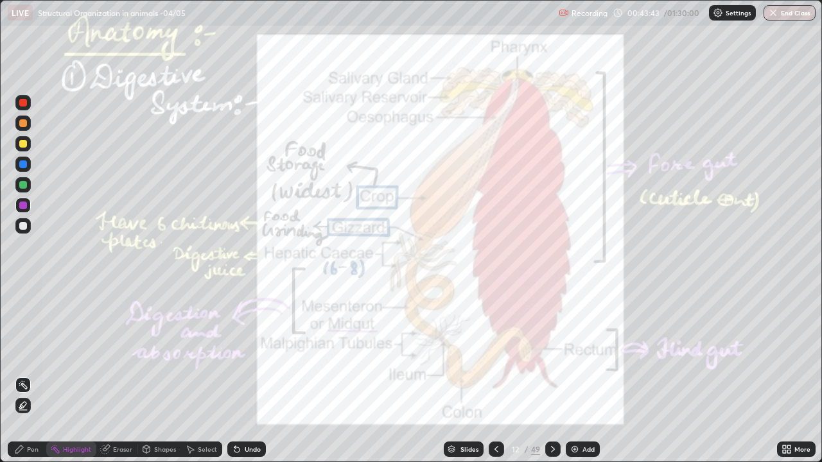
click at [29, 375] on div "Pen" at bounding box center [33, 449] width 12 height 6
click at [20, 336] on div at bounding box center [23, 334] width 8 height 8
click at [79, 375] on div "Highlight" at bounding box center [77, 449] width 28 height 6
click at [20, 186] on div at bounding box center [23, 185] width 8 height 8
click at [28, 375] on div "Pen" at bounding box center [33, 449] width 12 height 6
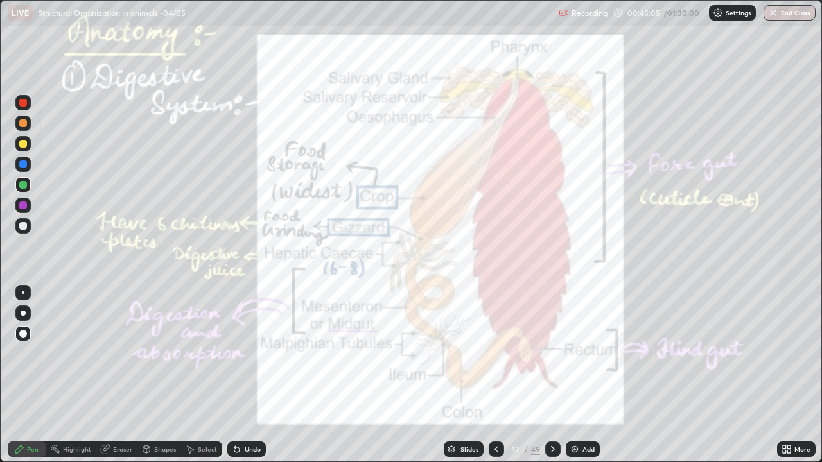
click at [23, 293] on div at bounding box center [23, 292] width 3 height 3
click at [19, 162] on div at bounding box center [23, 164] width 8 height 8
click at [24, 313] on div at bounding box center [23, 313] width 5 height 5
click at [30, 375] on div "Pen" at bounding box center [27, 449] width 39 height 15
click at [551, 375] on icon at bounding box center [553, 449] width 10 height 10
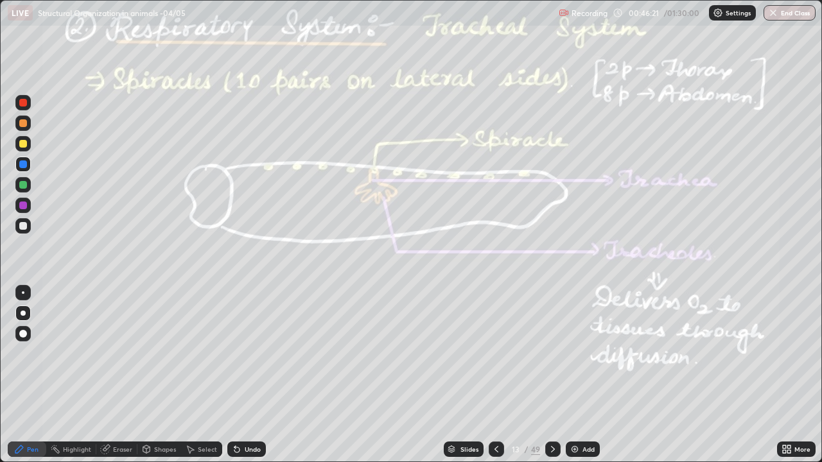
click at [79, 375] on div "Highlight" at bounding box center [71, 449] width 50 height 15
click at [26, 375] on div "Pen" at bounding box center [27, 449] width 39 height 15
click at [153, 375] on div "Shapes" at bounding box center [159, 449] width 44 height 15
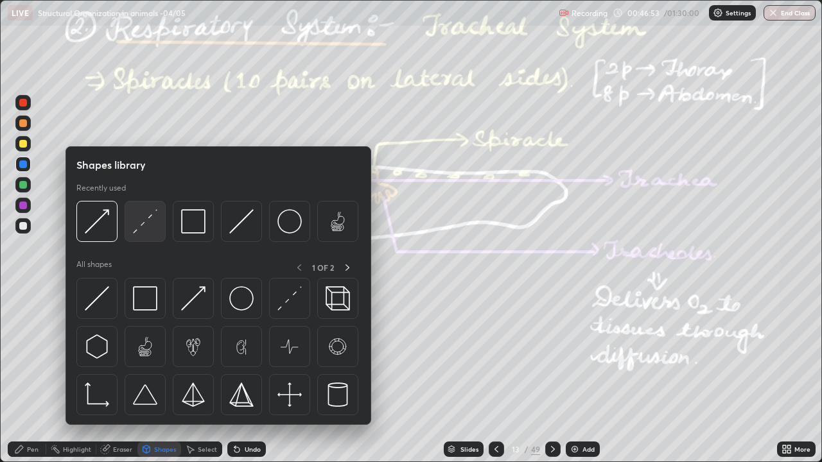
click at [141, 227] on img at bounding box center [145, 221] width 24 height 24
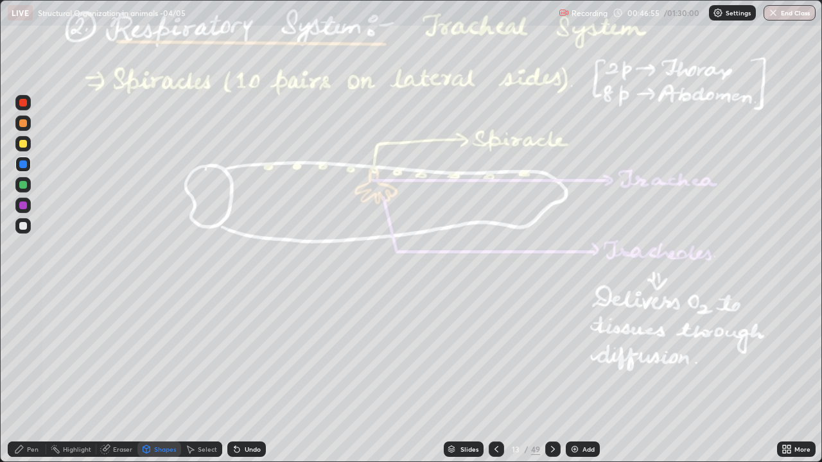
click at [32, 375] on div "Pen" at bounding box center [33, 449] width 12 height 6
click at [20, 145] on div at bounding box center [23, 144] width 8 height 8
click at [73, 375] on div "Highlight" at bounding box center [77, 449] width 28 height 6
click at [24, 226] on div at bounding box center [23, 226] width 8 height 8
click at [24, 177] on div at bounding box center [22, 184] width 15 height 15
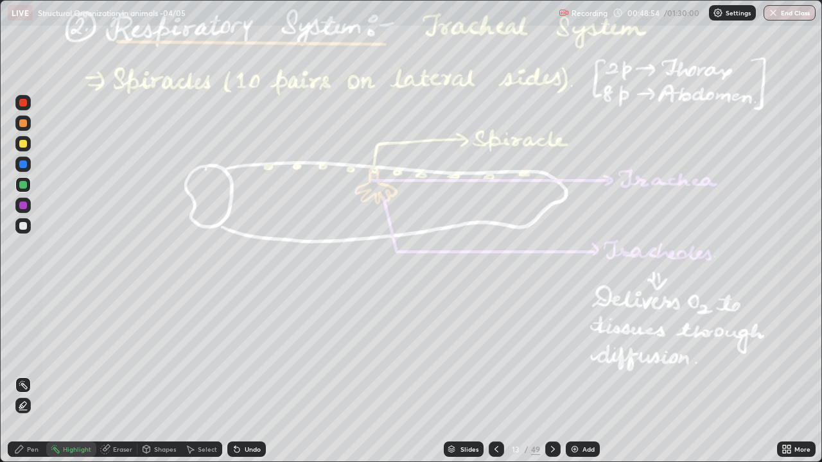
click at [551, 375] on icon at bounding box center [553, 449] width 10 height 10
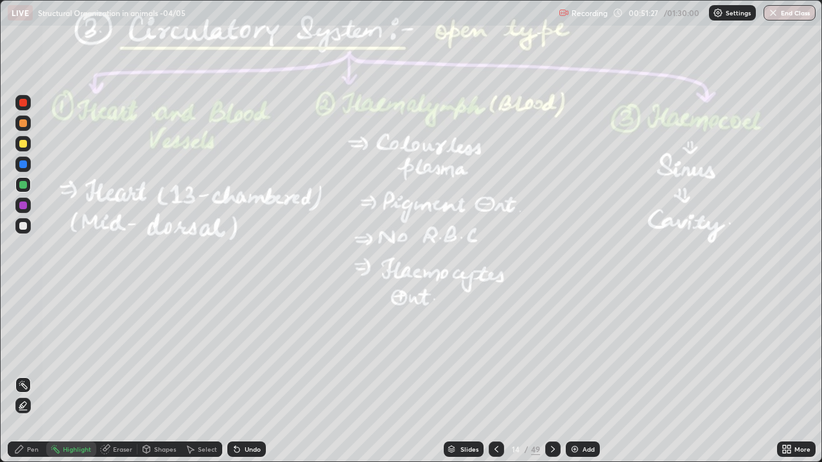
click at [551, 375] on icon at bounding box center [553, 449] width 10 height 10
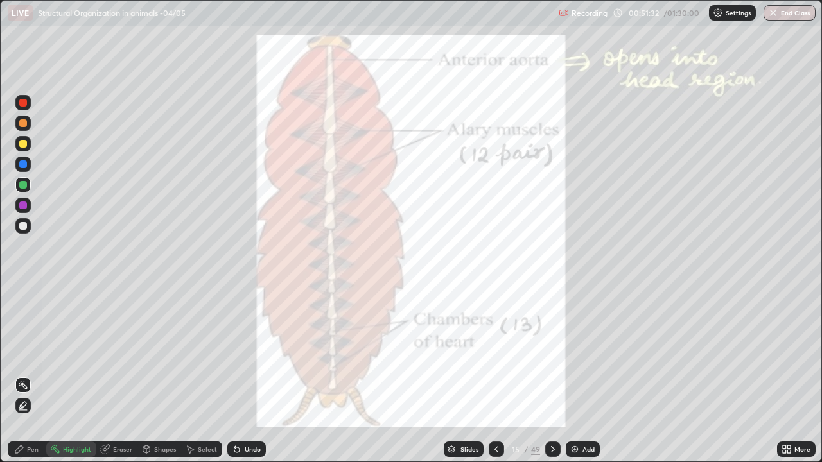
click at [22, 207] on div at bounding box center [23, 206] width 8 height 8
click at [23, 165] on div at bounding box center [23, 164] width 8 height 8
click at [24, 185] on div at bounding box center [23, 185] width 8 height 8
click at [21, 204] on div at bounding box center [23, 206] width 8 height 8
click at [24, 375] on icon at bounding box center [19, 449] width 10 height 10
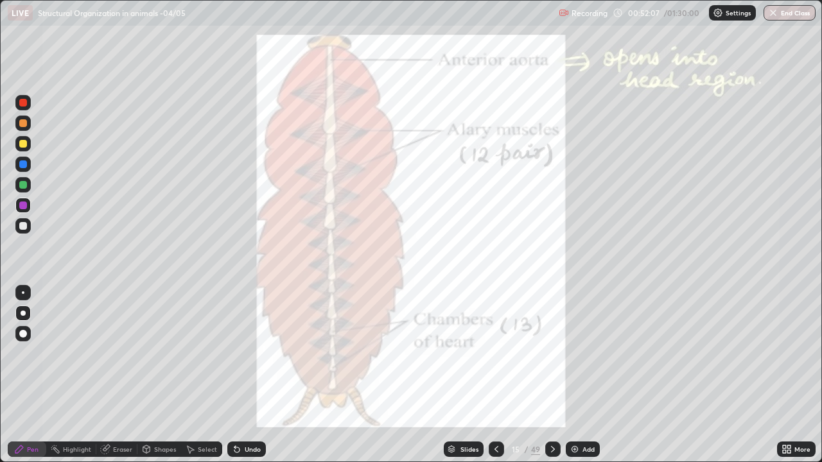
click at [24, 162] on div at bounding box center [23, 164] width 8 height 8
click at [551, 375] on icon at bounding box center [553, 449] width 10 height 10
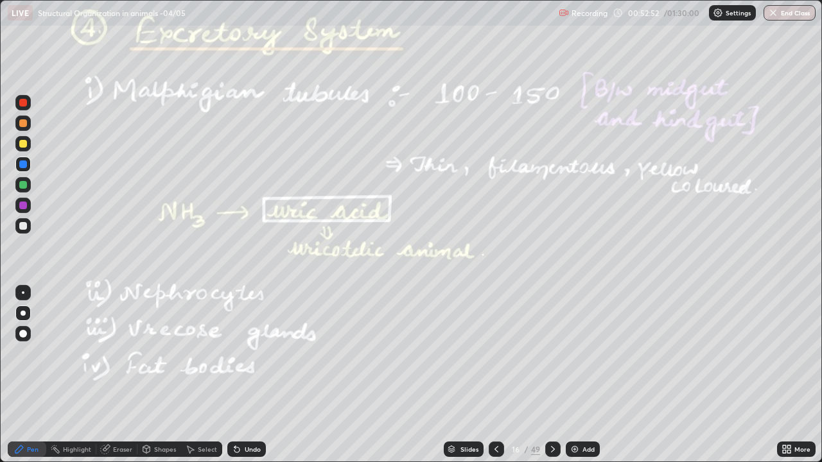
click at [19, 185] on div at bounding box center [23, 185] width 8 height 8
click at [82, 375] on div "Highlight" at bounding box center [77, 449] width 28 height 6
click at [22, 205] on div at bounding box center [23, 206] width 8 height 8
click at [33, 375] on div "Pen" at bounding box center [33, 449] width 12 height 6
click at [23, 186] on div at bounding box center [23, 185] width 8 height 8
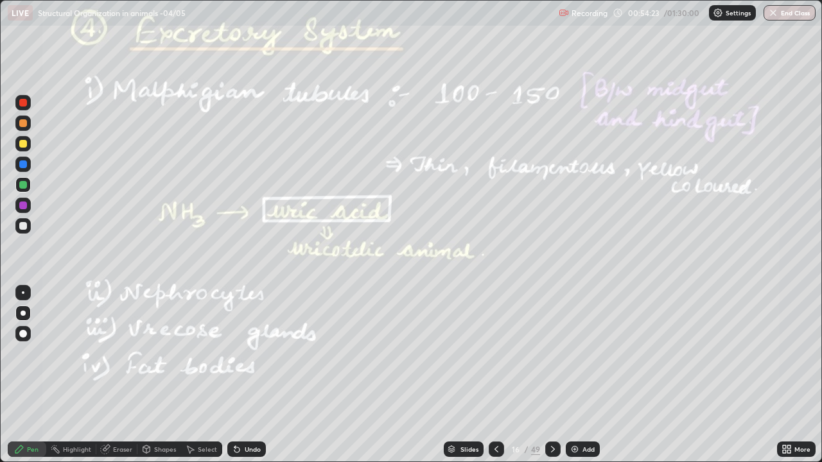
click at [21, 204] on div at bounding box center [23, 206] width 8 height 8
click at [246, 375] on div "Undo" at bounding box center [253, 449] width 16 height 6
click at [245, 375] on div "Undo" at bounding box center [253, 449] width 16 height 6
click at [551, 375] on icon at bounding box center [553, 449] width 10 height 10
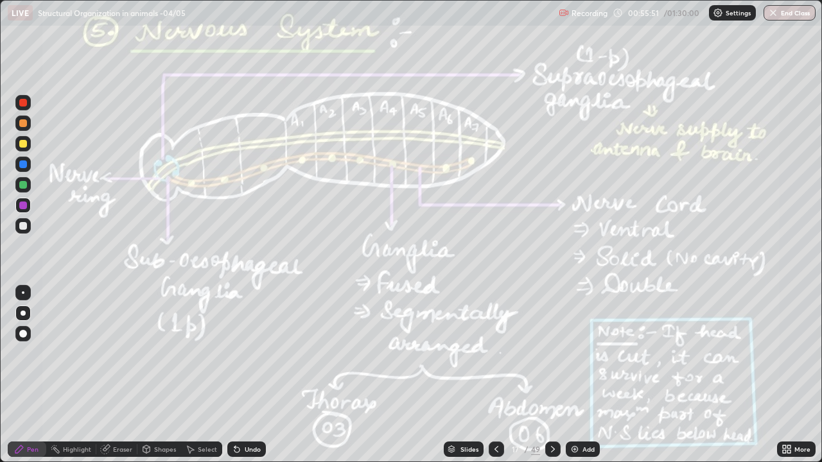
click at [462, 375] on div "Slides" at bounding box center [469, 449] width 18 height 6
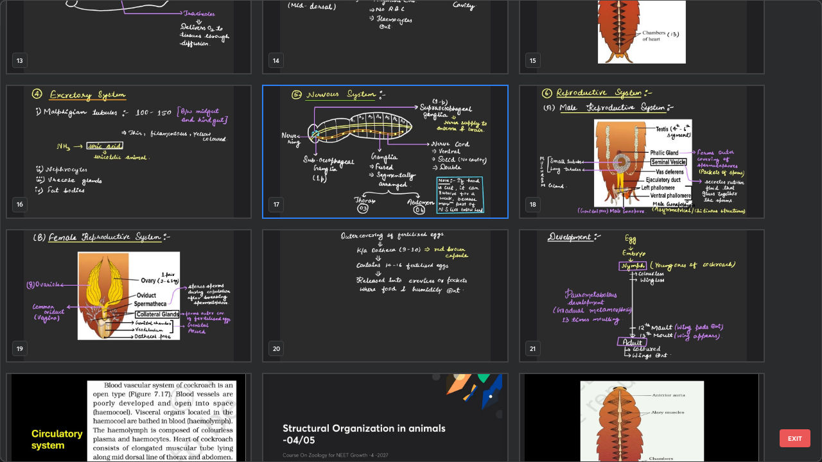
scroll to position [639, 0]
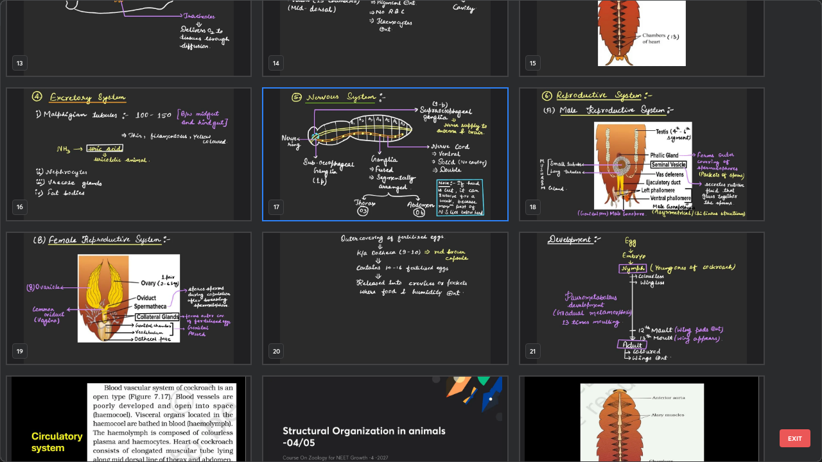
click at [431, 180] on img "grid" at bounding box center [384, 155] width 243 height 132
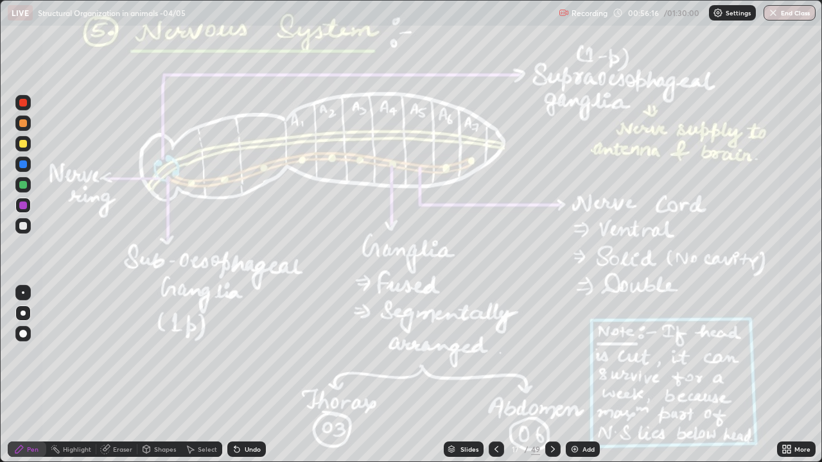
click at [431, 180] on img "grid" at bounding box center [384, 155] width 243 height 132
click at [22, 169] on div at bounding box center [22, 164] width 15 height 15
click at [68, 375] on div "Highlight" at bounding box center [77, 449] width 28 height 6
click at [29, 375] on div "Pen" at bounding box center [33, 449] width 12 height 6
click at [20, 185] on div at bounding box center [23, 185] width 8 height 8
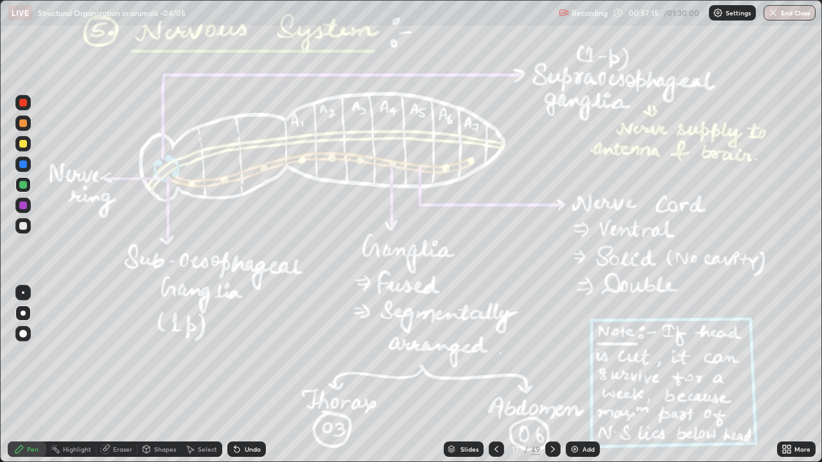
click at [63, 375] on div "Highlight" at bounding box center [77, 449] width 28 height 6
click at [24, 146] on div at bounding box center [23, 144] width 8 height 8
click at [21, 209] on div at bounding box center [23, 206] width 8 height 8
click at [24, 168] on div at bounding box center [23, 164] width 8 height 8
click at [19, 165] on div at bounding box center [22, 164] width 15 height 15
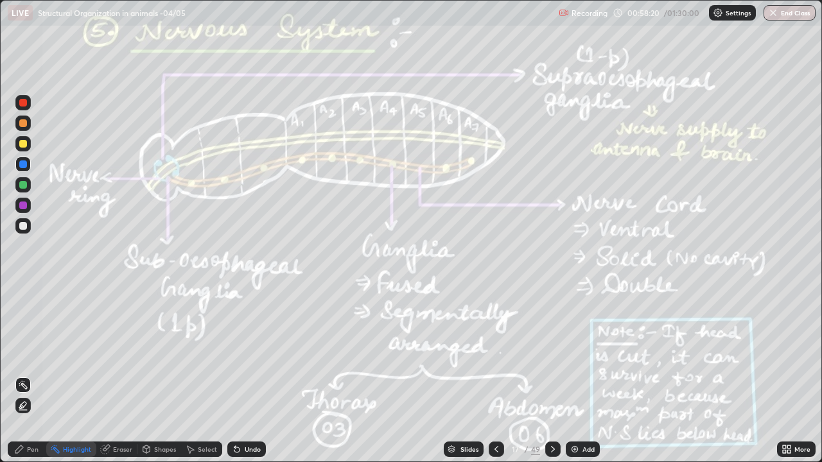
click at [21, 184] on div at bounding box center [23, 185] width 8 height 8
click at [24, 375] on icon at bounding box center [19, 449] width 10 height 10
click at [22, 164] on div at bounding box center [23, 164] width 8 height 8
click at [551, 375] on icon at bounding box center [553, 449] width 10 height 10
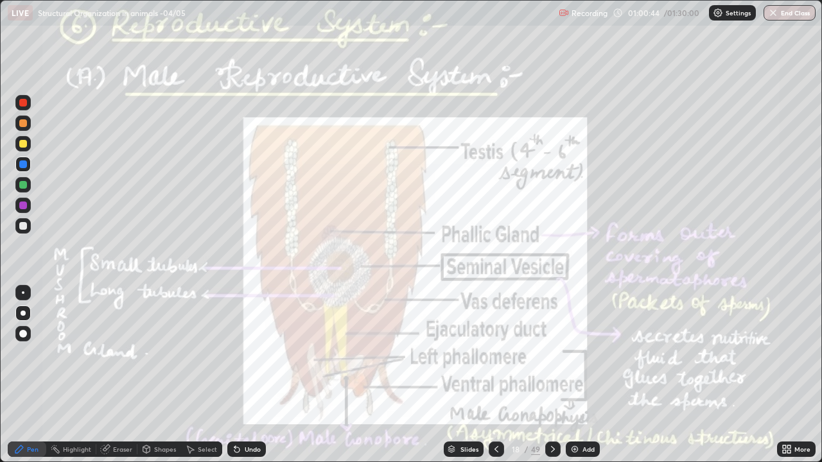
click at [74, 375] on div "Highlight" at bounding box center [77, 449] width 28 height 6
click at [24, 186] on div at bounding box center [23, 185] width 8 height 8
click at [25, 205] on div at bounding box center [23, 206] width 8 height 8
click at [19, 375] on icon at bounding box center [19, 449] width 8 height 8
click at [28, 164] on div at bounding box center [22, 164] width 15 height 15
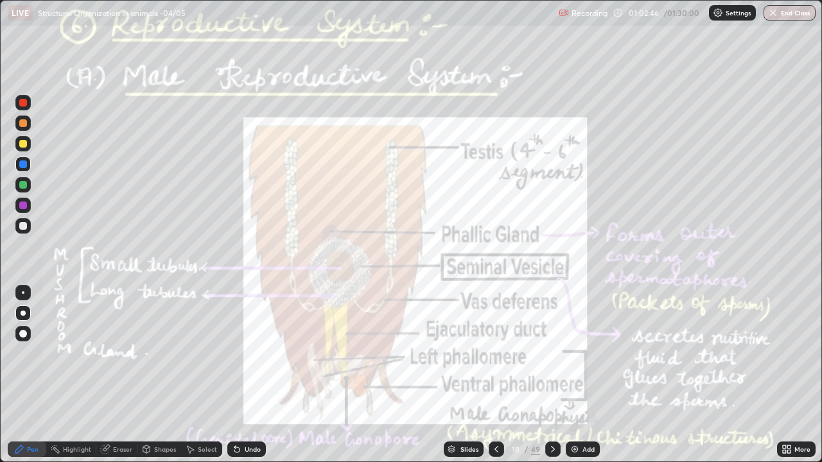
click at [62, 375] on div "Highlight" at bounding box center [71, 449] width 50 height 15
click at [24, 186] on div at bounding box center [23, 185] width 8 height 8
click at [22, 375] on icon at bounding box center [19, 449] width 8 height 8
click at [549, 375] on icon at bounding box center [553, 449] width 10 height 10
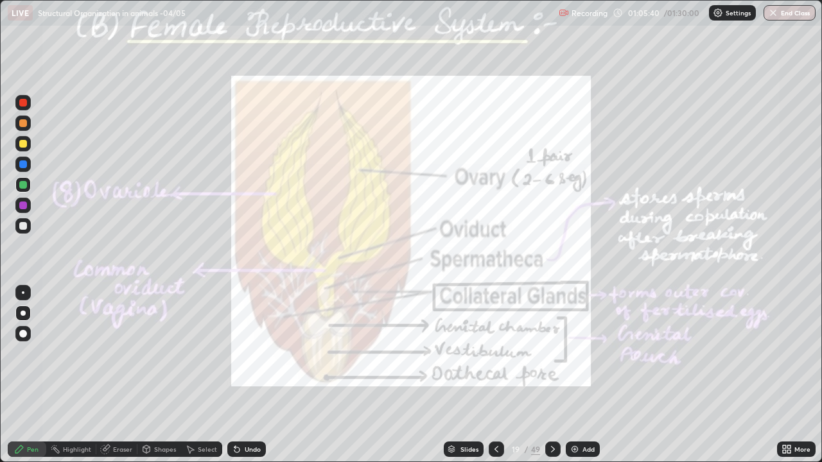
click at [24, 207] on div at bounding box center [23, 206] width 8 height 8
click at [19, 225] on div at bounding box center [23, 226] width 8 height 8
click at [19, 187] on div at bounding box center [22, 184] width 15 height 15
click at [68, 375] on div "Highlight" at bounding box center [77, 449] width 28 height 6
click at [19, 375] on div "Pen" at bounding box center [27, 449] width 39 height 15
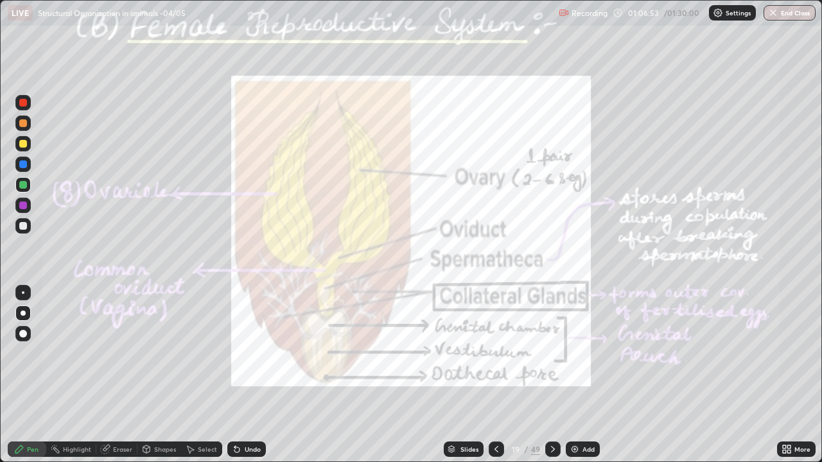
click at [22, 205] on div at bounding box center [23, 206] width 8 height 8
click at [24, 185] on div at bounding box center [23, 185] width 8 height 8
click at [13, 363] on div at bounding box center [23, 359] width 21 height 154
click at [26, 202] on div at bounding box center [23, 206] width 8 height 8
click at [72, 375] on div "Highlight" at bounding box center [71, 449] width 50 height 15
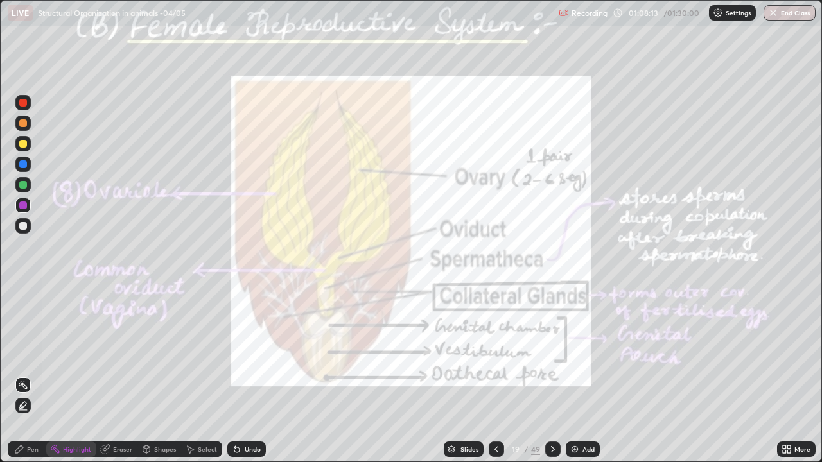
click at [22, 188] on div at bounding box center [23, 185] width 8 height 8
click at [33, 375] on div "Pen" at bounding box center [33, 449] width 12 height 6
click at [17, 164] on div at bounding box center [22, 164] width 15 height 15
click at [550, 375] on icon at bounding box center [553, 449] width 10 height 10
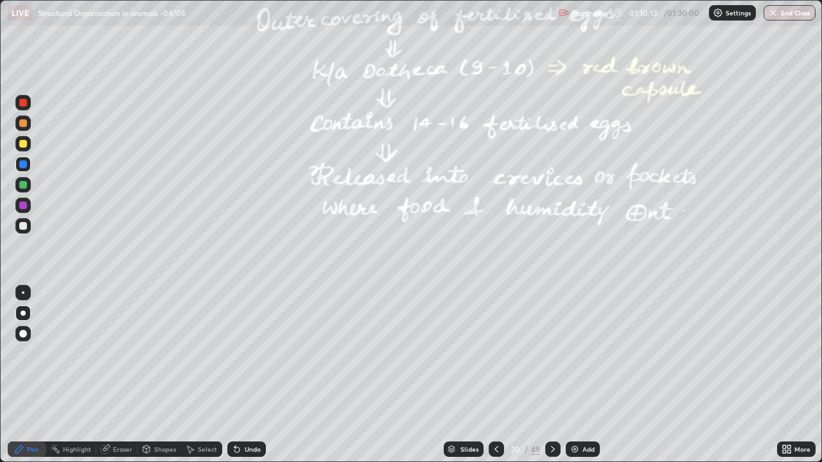
click at [86, 375] on div "Highlight" at bounding box center [77, 449] width 28 height 6
click at [24, 185] on div at bounding box center [23, 185] width 8 height 8
click at [34, 375] on div "Pen" at bounding box center [33, 449] width 12 height 6
click at [23, 104] on div at bounding box center [23, 103] width 8 height 8
click at [24, 336] on div at bounding box center [23, 334] width 8 height 8
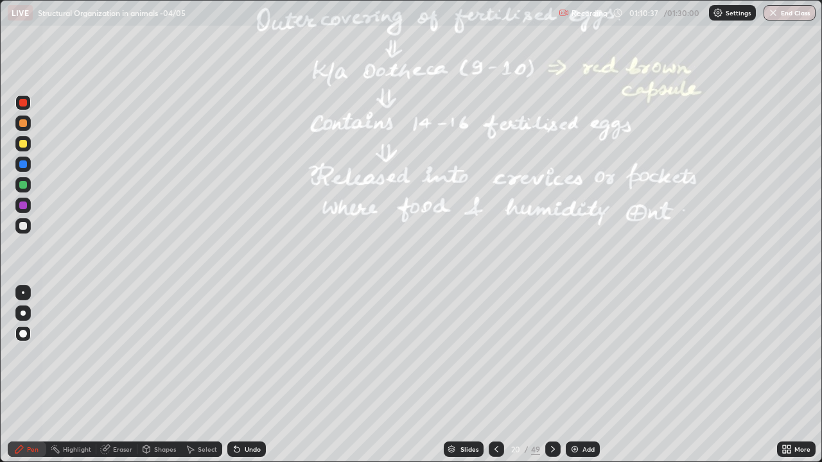
click at [24, 225] on div at bounding box center [23, 226] width 8 height 8
click at [20, 189] on div at bounding box center [22, 184] width 15 height 15
click at [73, 375] on div "Highlight" at bounding box center [71, 449] width 50 height 15
click at [25, 223] on div at bounding box center [23, 226] width 8 height 8
click at [21, 203] on div at bounding box center [23, 206] width 8 height 8
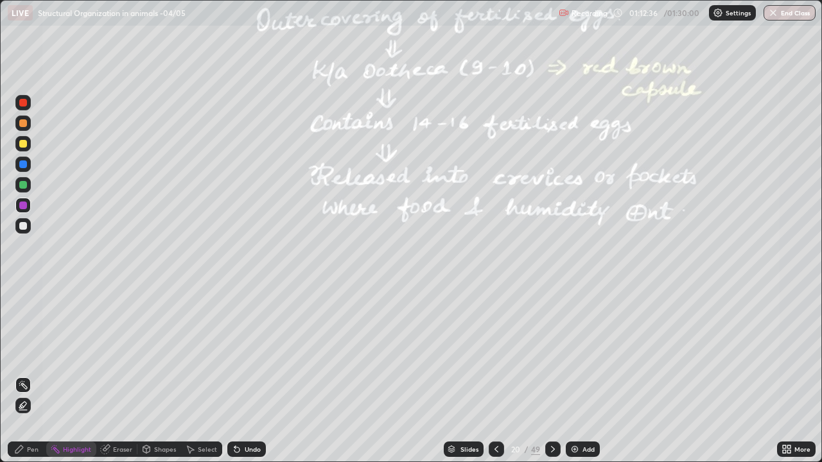
click at [552, 375] on icon at bounding box center [553, 449] width 10 height 10
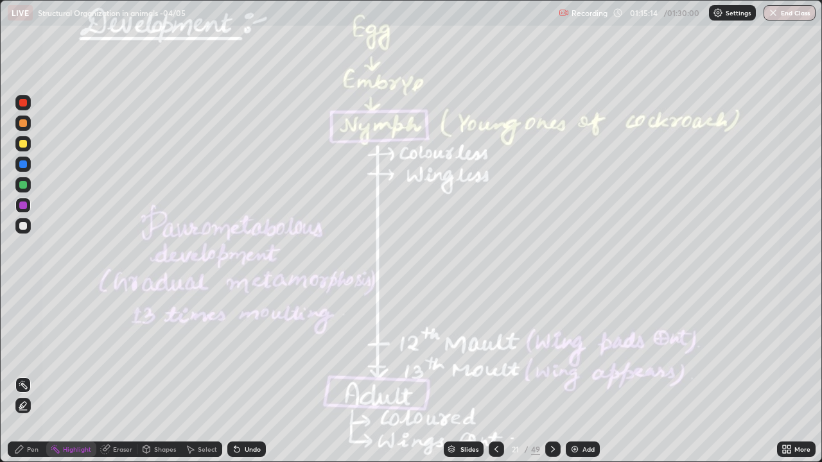
click at [22, 164] on div at bounding box center [23, 164] width 8 height 8
click at [467, 375] on div "Slides" at bounding box center [469, 449] width 18 height 6
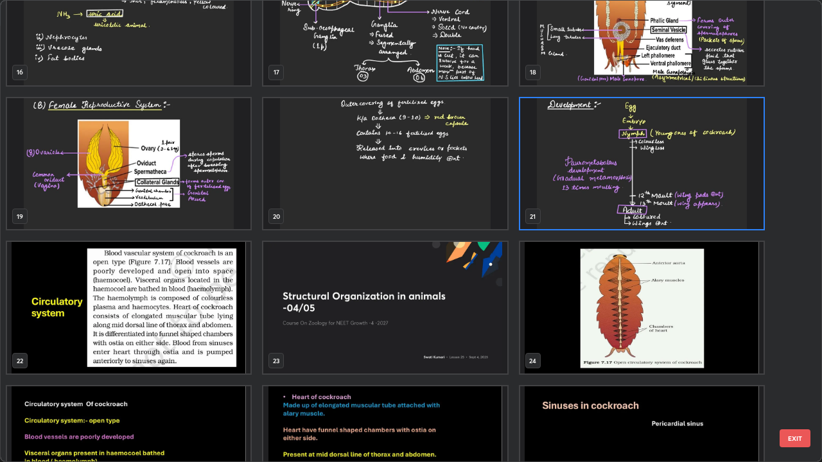
scroll to position [773, 0]
click at [647, 186] on img "grid" at bounding box center [641, 165] width 243 height 132
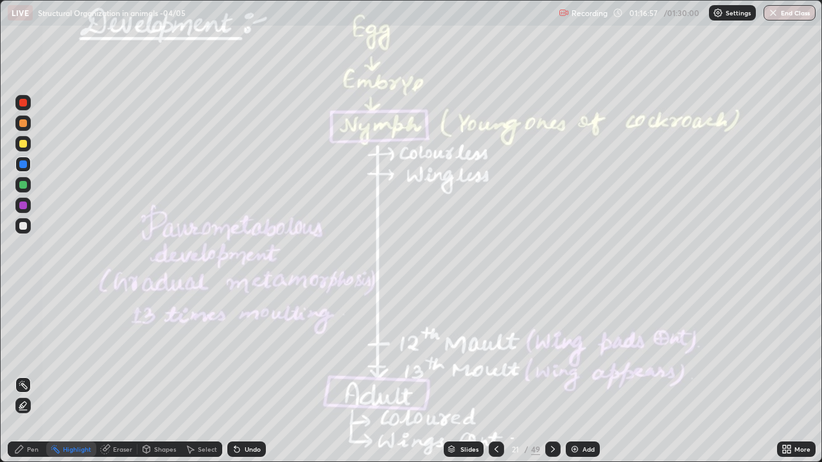
click at [782, 10] on button "End Class" at bounding box center [789, 12] width 52 height 15
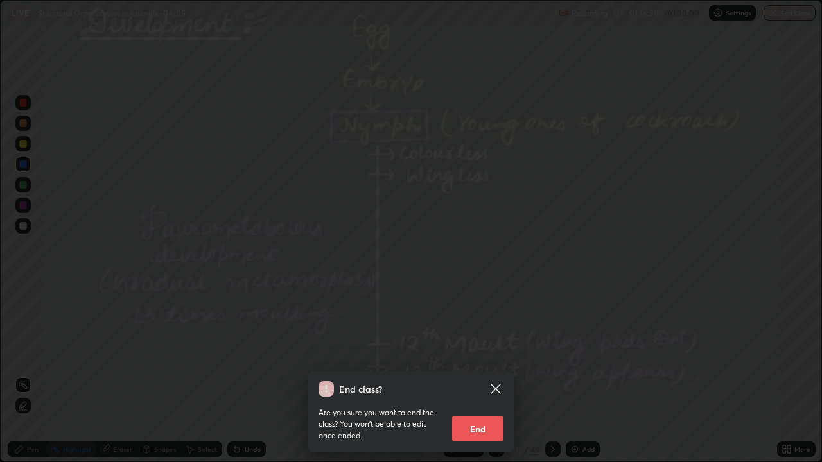
click at [478, 375] on button "End" at bounding box center [477, 429] width 51 height 26
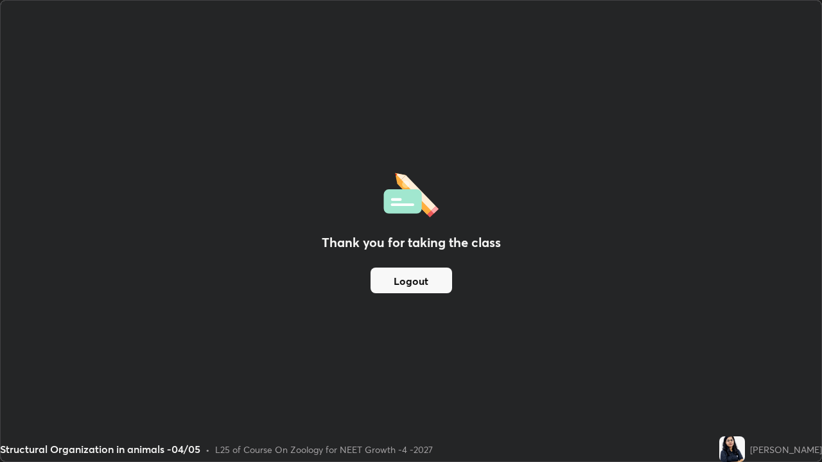
click at [410, 286] on button "Logout" at bounding box center [411, 281] width 82 height 26
